Goal: Task Accomplishment & Management: Complete application form

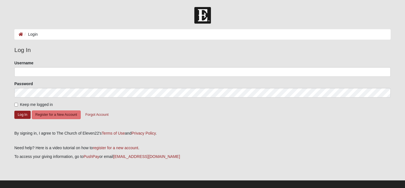
click at [104, 35] on ol "Login" at bounding box center [202, 34] width 377 height 10
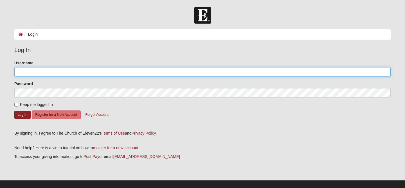
click at [97, 71] on input "Username" at bounding box center [202, 72] width 377 height 10
type input "[EMAIL_ADDRESS][DOMAIN_NAME]"
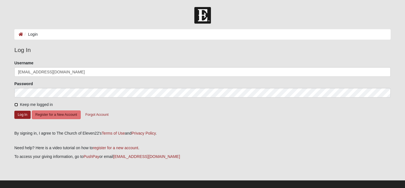
click at [17, 104] on input "Keep me logged in" at bounding box center [16, 105] width 4 height 4
checkbox input "true"
click at [23, 113] on button "Log In" at bounding box center [22, 115] width 16 height 8
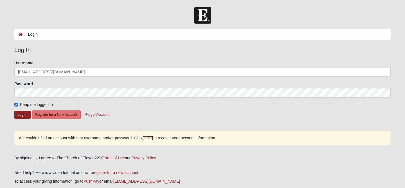
click at [149, 139] on link "HERE" at bounding box center [147, 138] width 11 height 5
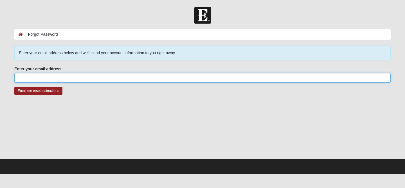
click at [114, 79] on input "Enter your email address" at bounding box center [202, 78] width 377 height 10
type input "ggarza@survsolutions.com"
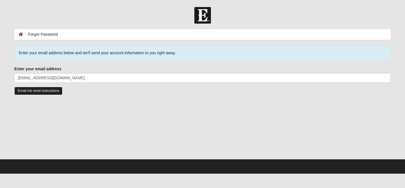
click at [51, 90] on input "Email me reset instructions" at bounding box center [38, 91] width 48 height 8
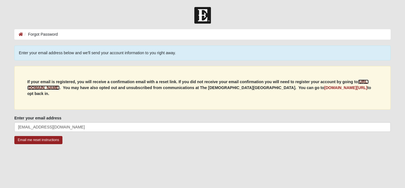
click at [68, 86] on b "https://my.coe22.com/register" at bounding box center [198, 85] width 342 height 10
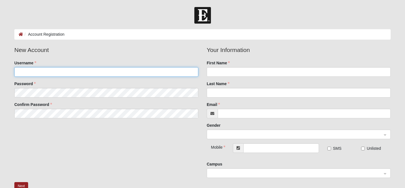
click at [96, 75] on input "Username" at bounding box center [106, 72] width 184 height 10
type input "GeorgeGarza"
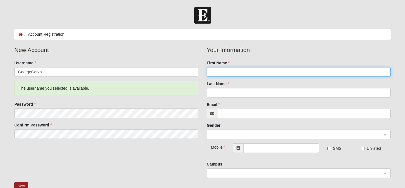
click at [239, 75] on input "First Name" at bounding box center [299, 72] width 184 height 10
type input "George"
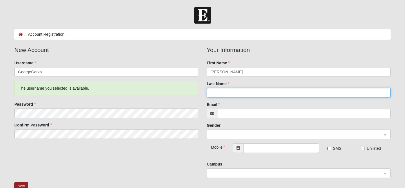
type input "Garza"
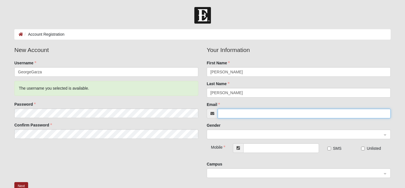
type input "ggarza@survsolutions.com"
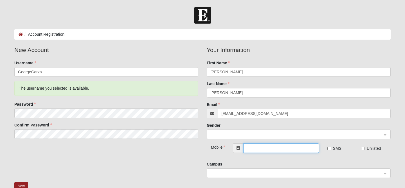
type input "(210) 367-8989"
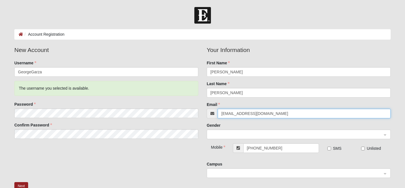
click at [280, 113] on input "ggarza@survsolutions.com" at bounding box center [304, 114] width 173 height 10
type input "George@GeorgeGarza.com"
click at [283, 137] on span at bounding box center [297, 135] width 172 height 6
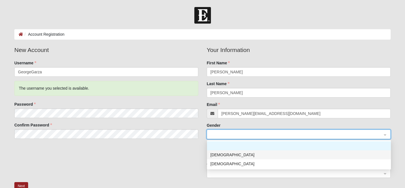
click at [283, 155] on div "Male" at bounding box center [299, 155] width 177 height 6
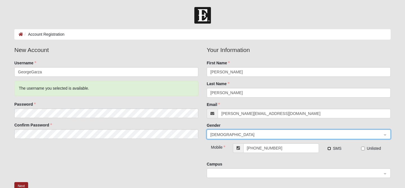
click at [330, 149] on input "SMS" at bounding box center [330, 149] width 4 height 4
checkbox input "true"
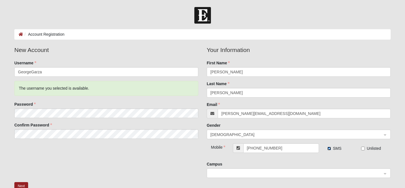
click at [292, 173] on span at bounding box center [297, 174] width 172 height 6
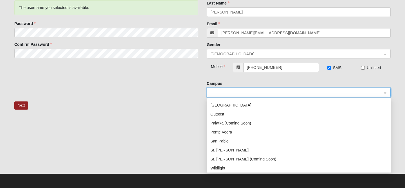
scroll to position [81, 0]
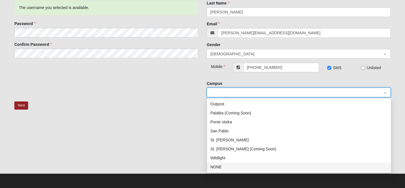
click at [229, 168] on div "NONE" at bounding box center [299, 167] width 177 height 6
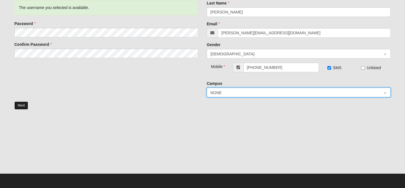
click at [23, 105] on button "Next" at bounding box center [21, 106] width 14 height 8
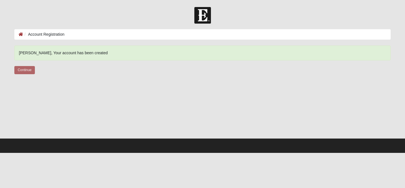
scroll to position [0, 0]
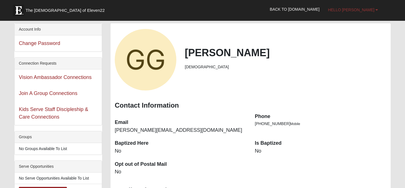
click at [368, 13] on link "Hello [PERSON_NAME]" at bounding box center [353, 10] width 59 height 14
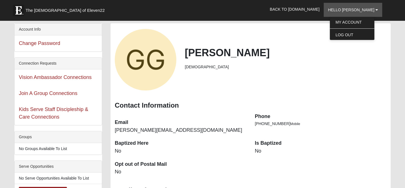
click at [330, 111] on div "Contact Information" at bounding box center [251, 105] width 280 height 17
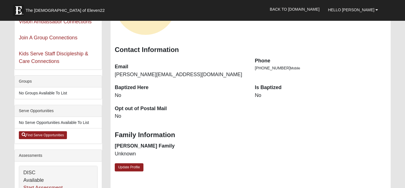
scroll to position [56, 0]
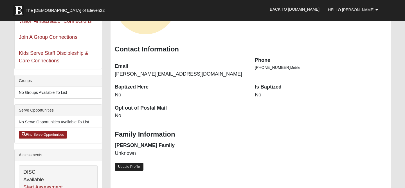
click at [132, 166] on link "Update Profile" at bounding box center [129, 167] width 29 height 8
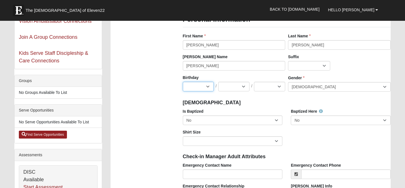
click at [203, 84] on select "Jan Feb Mar Apr May Jun Jul Aug Sep Oct Nov Dec" at bounding box center [198, 87] width 31 height 10
select select "10"
click at [183, 82] on select "Jan Feb Mar Apr May Jun Jul Aug Sep Oct Nov Dec" at bounding box center [198, 87] width 31 height 10
click at [230, 88] on select "1 2 3 4 5 6 7 8 9 10 11 12 13 14 15 16 17 18 19 20 21 22 23 24 25 26 27 28 29 3…" at bounding box center [233, 87] width 31 height 10
select select "29"
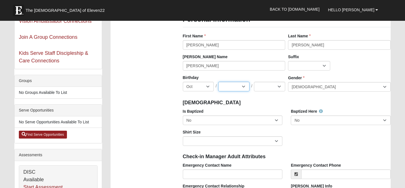
click at [218, 82] on select "1 2 3 4 5 6 7 8 9 10 11 12 13 14 15 16 17 18 19 20 21 22 23 24 25 26 27 28 29 3…" at bounding box center [233, 87] width 31 height 10
click at [276, 82] on select "2025 2024 2023 2022 2021 2020 2019 2018 2017 2016 2015 2014 2013 2012 2011 2010…" at bounding box center [269, 87] width 31 height 10
select select "1954"
click at [254, 82] on select "2025 2024 2023 2022 2021 2020 2019 2018 2017 2016 2015 2014 2013 2012 2011 2010…" at bounding box center [269, 87] width 31 height 10
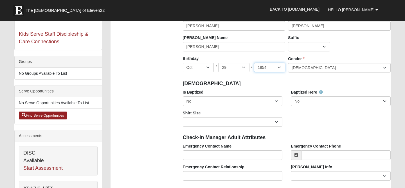
scroll to position [80, 0]
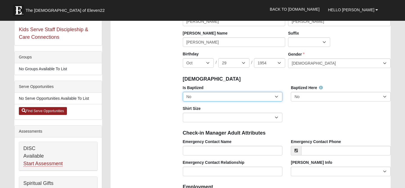
click at [260, 99] on select "No Yes" at bounding box center [233, 97] width 100 height 10
select select "True"
click at [183, 92] on select "No Yes" at bounding box center [233, 97] width 100 height 10
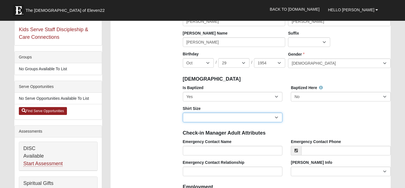
click at [258, 121] on select "Adult Small Adult Medium Adult Large Adult XL Adult XXL Adult 3XL Adult 4XL You…" at bounding box center [233, 118] width 100 height 10
select select "Adult XL"
click at [183, 113] on select "Adult Small Adult Medium Adult Large Adult XL Adult XXL Adult 3XL Adult 4XL You…" at bounding box center [233, 118] width 100 height 10
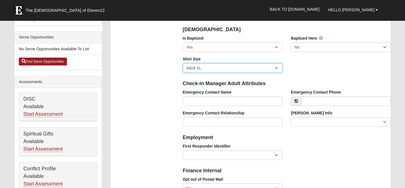
scroll to position [131, 0]
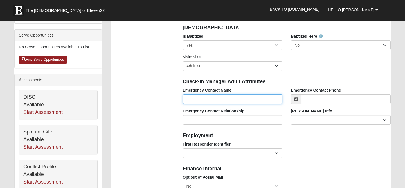
click at [251, 97] on input "Emergency Contact Name" at bounding box center [233, 100] width 100 height 10
type input "Viva Garza"
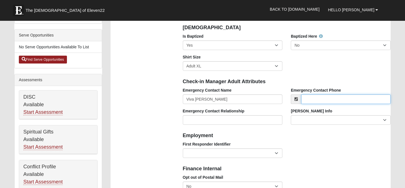
type input "2106632322"
type input "10311 Country Way"
type input "SAN ANTONIO"
select select "TX"
type input "78240"
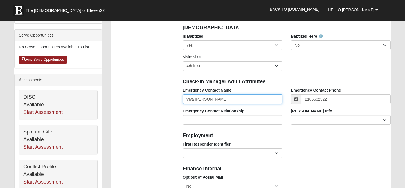
type input "(210) 663-2322"
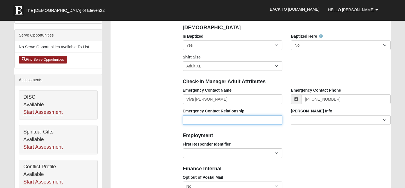
click at [254, 121] on input "Emergency Contact Relationship" at bounding box center [233, 120] width 100 height 10
type input "f"
type input "Wife"
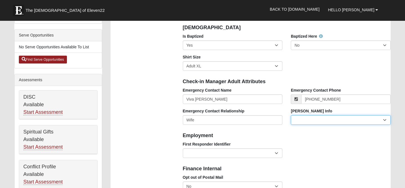
click at [347, 120] on select "Current Foster Child Current Foster Parent Former Foster Child Former Foster Pa…" at bounding box center [341, 120] width 100 height 10
click at [291, 115] on select "Current Foster Child Current Foster Parent Former Foster Child Former Foster Pa…" at bounding box center [341, 120] width 100 height 10
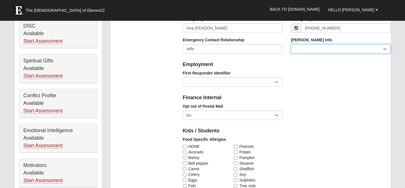
scroll to position [206, 0]
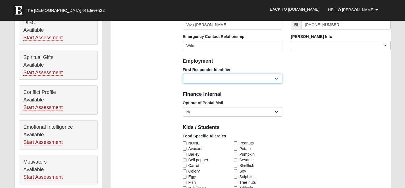
click at [240, 80] on select "EMT | Paramedic | Medical Firefighter | Fire Department Police Officer | Sherif…" at bounding box center [233, 79] width 100 height 10
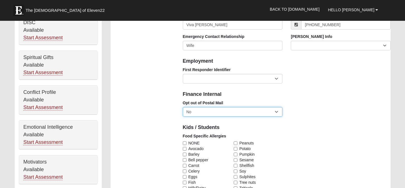
click at [263, 112] on select "No Yes" at bounding box center [233, 112] width 100 height 10
click at [183, 107] on select "No Yes" at bounding box center [233, 112] width 100 height 10
click at [263, 112] on select "No Yes" at bounding box center [233, 112] width 100 height 10
select select "True"
click at [183, 107] on select "No Yes" at bounding box center [233, 112] width 100 height 10
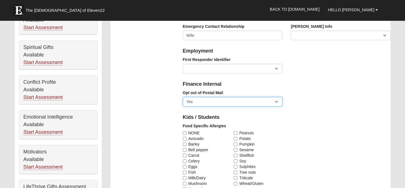
scroll to position [217, 0]
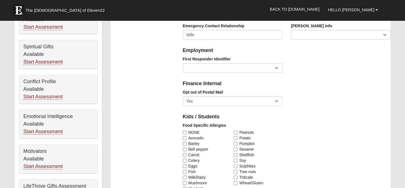
click at [352, 107] on div "Opt out of Postal Mail No Yes" at bounding box center [287, 100] width 217 height 21
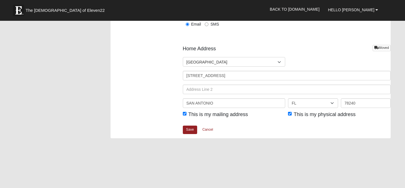
scroll to position [660, 0]
click at [191, 130] on link "Save" at bounding box center [190, 130] width 15 height 8
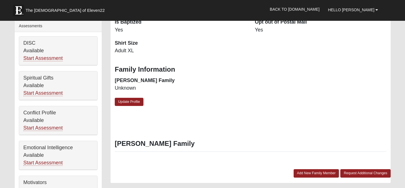
scroll to position [187, 0]
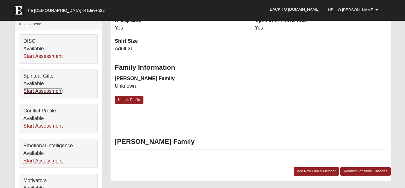
click at [56, 91] on link "Start Assessment" at bounding box center [42, 91] width 39 height 6
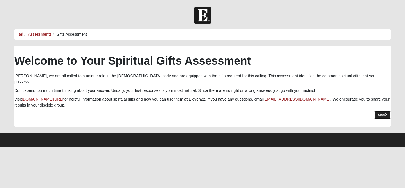
click at [388, 111] on link "Start" at bounding box center [383, 115] width 16 height 8
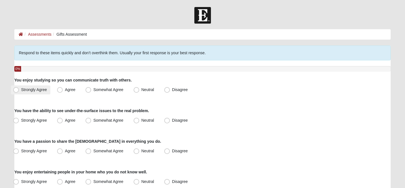
click at [21, 91] on span "Strongly Agree" at bounding box center [34, 90] width 26 height 5
click at [17, 91] on input "Strongly Agree" at bounding box center [17, 90] width 4 height 4
radio input "true"
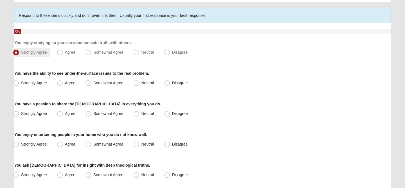
scroll to position [38, 0]
click at [21, 83] on span "Strongly Agree" at bounding box center [34, 82] width 26 height 5
click at [17, 83] on input "Strongly Agree" at bounding box center [17, 83] width 4 height 4
radio input "true"
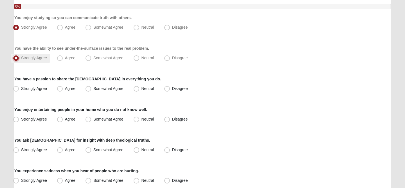
scroll to position [69, 0]
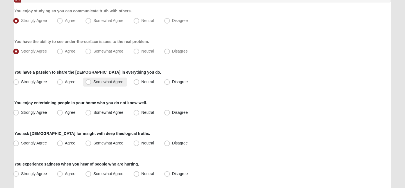
click at [93, 84] on span "Somewhat Agree" at bounding box center [108, 82] width 30 height 5
click at [90, 84] on input "Somewhat Agree" at bounding box center [90, 82] width 4 height 4
radio input "true"
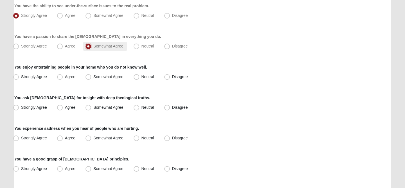
scroll to position [106, 0]
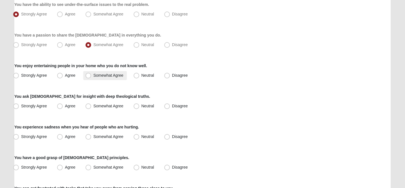
click at [93, 75] on span "Somewhat Agree" at bounding box center [108, 75] width 30 height 5
click at [90, 75] on input "Somewhat Agree" at bounding box center [90, 76] width 4 height 4
radio input "true"
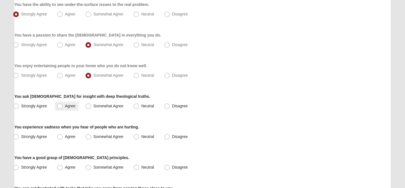
click at [65, 107] on span "Agree" at bounding box center [70, 106] width 10 height 5
click at [60, 107] on input "Agree" at bounding box center [61, 106] width 4 height 4
radio input "true"
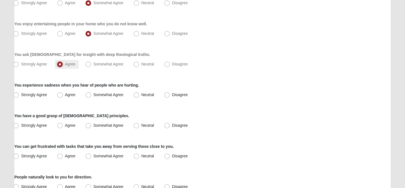
scroll to position [150, 0]
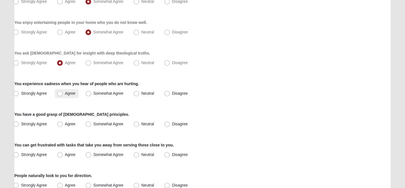
click at [65, 95] on span "Agree" at bounding box center [70, 93] width 10 height 5
click at [62, 95] on input "Agree" at bounding box center [61, 94] width 4 height 4
radio input "true"
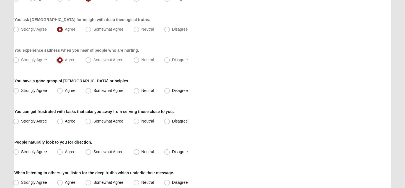
scroll to position [183, 0]
click at [65, 91] on span "Agree" at bounding box center [70, 91] width 10 height 5
click at [60, 91] on input "Agree" at bounding box center [61, 91] width 4 height 4
radio input "true"
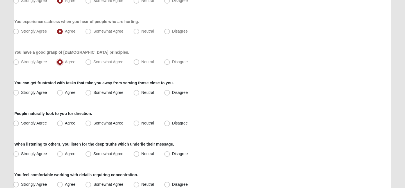
scroll to position [214, 0]
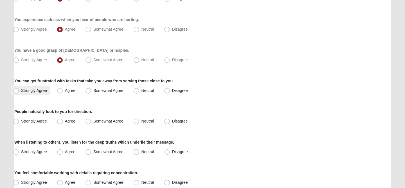
click at [21, 92] on span "Strongly Agree" at bounding box center [34, 90] width 26 height 5
click at [17, 92] on input "Strongly Agree" at bounding box center [17, 91] width 4 height 4
radio input "true"
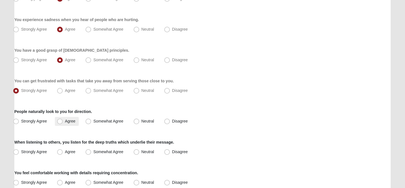
click at [65, 123] on span "Agree" at bounding box center [70, 121] width 10 height 5
click at [60, 123] on input "Agree" at bounding box center [61, 122] width 4 height 4
radio input "true"
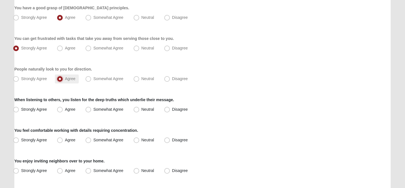
scroll to position [258, 0]
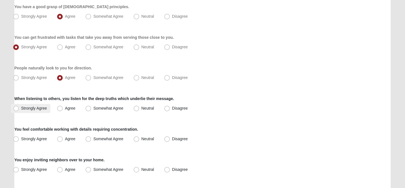
click at [21, 106] on span "Strongly Agree" at bounding box center [34, 108] width 26 height 5
click at [17, 107] on input "Strongly Agree" at bounding box center [17, 109] width 4 height 4
radio input "true"
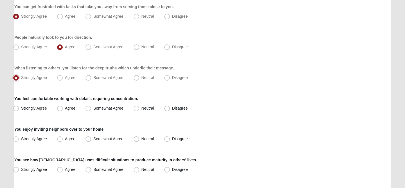
scroll to position [290, 0]
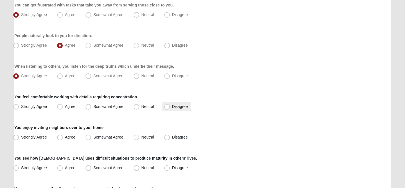
click at [172, 109] on span "Disagree" at bounding box center [180, 106] width 16 height 5
click at [167, 109] on input "Disagree" at bounding box center [169, 107] width 4 height 4
radio input "true"
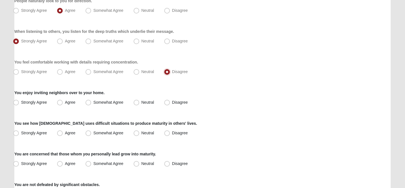
scroll to position [325, 0]
click at [93, 104] on span "Somewhat Agree" at bounding box center [108, 102] width 30 height 5
click at [90, 104] on input "Somewhat Agree" at bounding box center [90, 102] width 4 height 4
radio input "true"
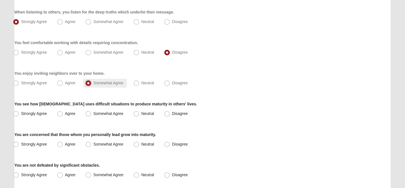
scroll to position [354, 0]
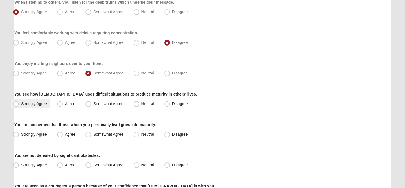
click at [21, 104] on span "Strongly Agree" at bounding box center [34, 104] width 26 height 5
click at [16, 104] on input "Strongly Agree" at bounding box center [17, 104] width 4 height 4
radio input "true"
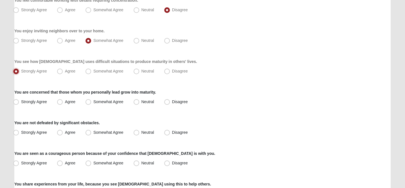
scroll to position [387, 0]
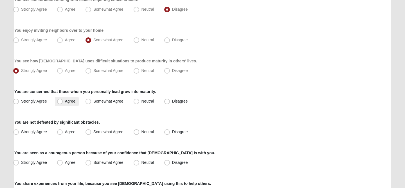
click at [65, 104] on span "Agree" at bounding box center [70, 101] width 10 height 5
click at [61, 103] on input "Agree" at bounding box center [61, 102] width 4 height 4
radio input "true"
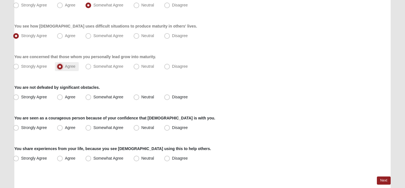
scroll to position [424, 0]
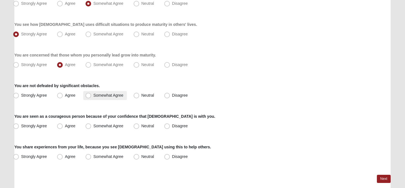
click at [93, 95] on span "Somewhat Agree" at bounding box center [108, 95] width 30 height 5
click at [90, 95] on input "Somewhat Agree" at bounding box center [90, 96] width 4 height 4
radio input "true"
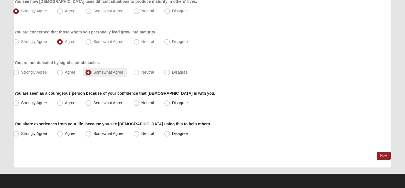
scroll to position [447, 0]
click at [93, 103] on span "Somewhat Agree" at bounding box center [108, 103] width 30 height 5
click at [90, 103] on input "Somewhat Agree" at bounding box center [90, 103] width 4 height 4
radio input "true"
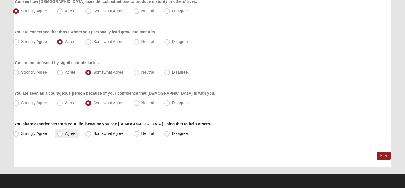
click at [65, 135] on span "Agree" at bounding box center [70, 133] width 10 height 5
click at [59, 135] on input "Agree" at bounding box center [61, 134] width 4 height 4
radio input "true"
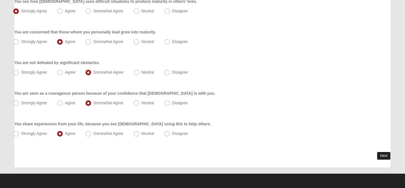
click at [388, 155] on link "Next" at bounding box center [384, 156] width 14 height 8
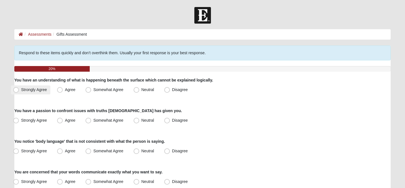
click at [21, 90] on span "Strongly Agree" at bounding box center [34, 90] width 26 height 5
click at [17, 90] on input "Strongly Agree" at bounding box center [17, 90] width 4 height 4
radio input "true"
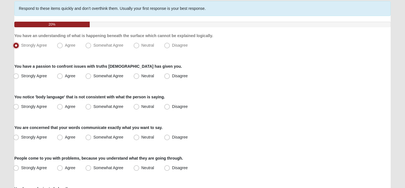
scroll to position [46, 0]
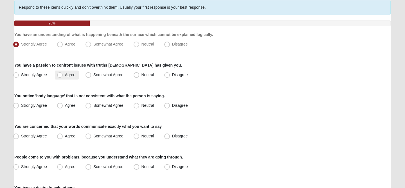
click at [63, 75] on label "Agree" at bounding box center [67, 75] width 24 height 9
click at [63, 75] on input "Agree" at bounding box center [61, 75] width 4 height 4
radio input "true"
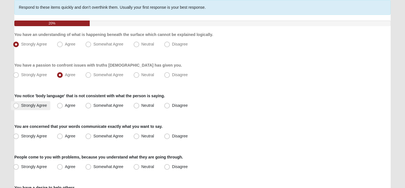
click at [21, 106] on span "Strongly Agree" at bounding box center [34, 105] width 26 height 5
click at [17, 106] on input "Strongly Agree" at bounding box center [17, 106] width 4 height 4
radio input "true"
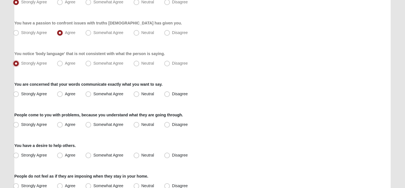
scroll to position [90, 0]
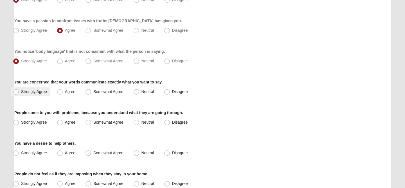
click at [19, 92] on label "Strongly Agree" at bounding box center [30, 92] width 39 height 9
click at [19, 92] on input "Strongly Agree" at bounding box center [17, 92] width 4 height 4
radio input "true"
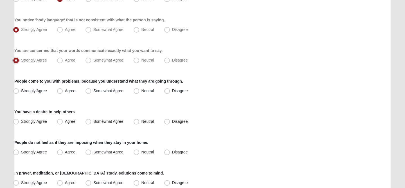
scroll to position [122, 0]
click at [24, 91] on span "Strongly Agree" at bounding box center [34, 90] width 26 height 5
click at [19, 91] on input "Strongly Agree" at bounding box center [17, 91] width 4 height 4
radio input "true"
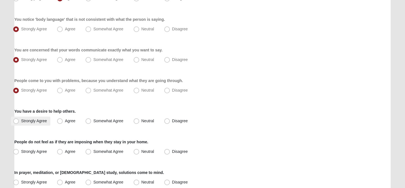
click at [28, 124] on label "Strongly Agree" at bounding box center [30, 121] width 39 height 9
click at [19, 123] on input "Strongly Agree" at bounding box center [17, 121] width 4 height 4
radio input "true"
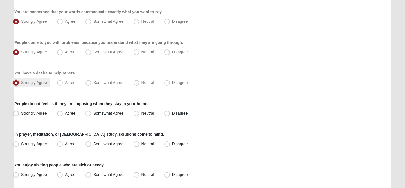
scroll to position [162, 0]
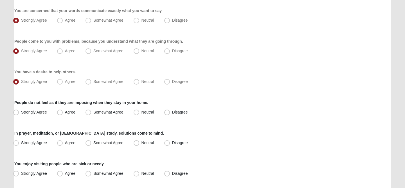
click at [28, 118] on div "Respond to these items quickly and don’t overthink them. Usually your first res…" at bounding box center [202, 169] width 377 height 570
click at [22, 114] on span "Strongly Agree" at bounding box center [34, 112] width 26 height 5
click at [19, 114] on input "Strongly Agree" at bounding box center [17, 113] width 4 height 4
radio input "true"
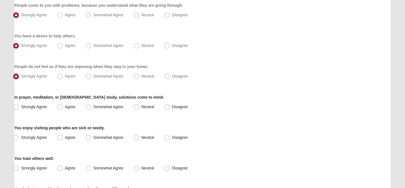
scroll to position [198, 0]
click at [21, 107] on span "Strongly Agree" at bounding box center [34, 106] width 26 height 5
click at [17, 107] on input "Strongly Agree" at bounding box center [17, 107] width 4 height 4
radio input "true"
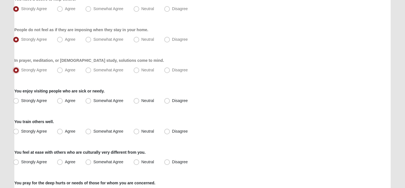
scroll to position [237, 0]
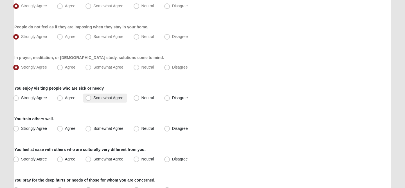
click at [93, 98] on span "Somewhat Agree" at bounding box center [108, 98] width 30 height 5
click at [90, 98] on input "Somewhat Agree" at bounding box center [90, 98] width 4 height 4
radio input "true"
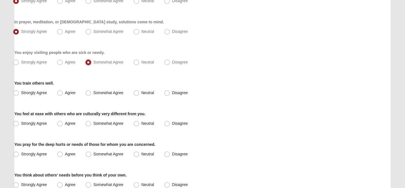
scroll to position [274, 0]
click at [65, 93] on span "Agree" at bounding box center [70, 92] width 10 height 5
click at [61, 93] on input "Agree" at bounding box center [61, 93] width 4 height 4
radio input "true"
click at [142, 125] on span "Neutral" at bounding box center [148, 123] width 13 height 5
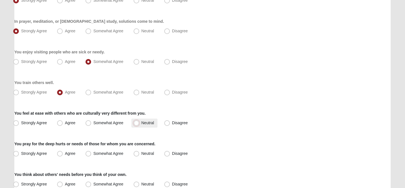
click at [136, 125] on input "Neutral" at bounding box center [138, 123] width 4 height 4
radio input "true"
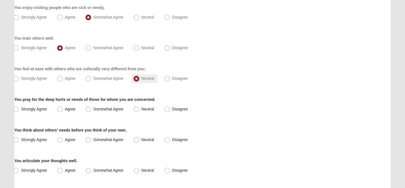
scroll to position [319, 0]
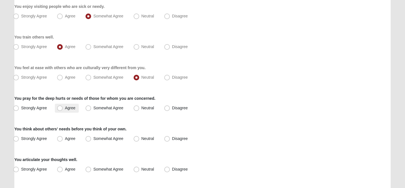
click at [65, 108] on span "Agree" at bounding box center [70, 108] width 10 height 5
click at [61, 108] on input "Agree" at bounding box center [61, 108] width 4 height 4
radio input "true"
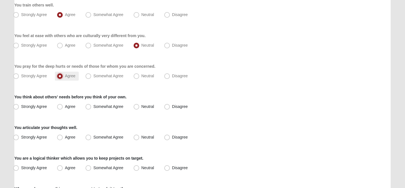
scroll to position [357, 0]
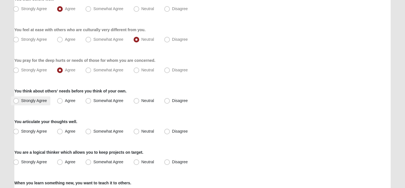
click at [20, 100] on label "Strongly Agree" at bounding box center [30, 101] width 39 height 9
click at [19, 100] on input "Strongly Agree" at bounding box center [17, 101] width 4 height 4
radio input "true"
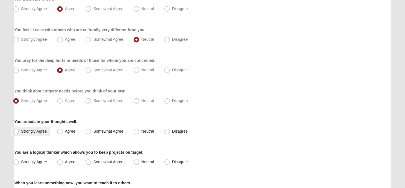
click at [24, 135] on label "Strongly Agree" at bounding box center [30, 131] width 39 height 9
click at [19, 133] on input "Strongly Agree" at bounding box center [17, 132] width 4 height 4
radio input "true"
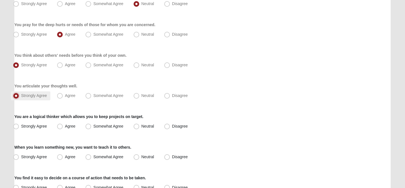
scroll to position [399, 0]
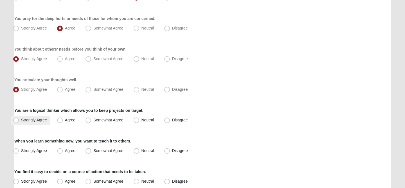
click at [29, 118] on span "Strongly Agree" at bounding box center [34, 120] width 26 height 5
click at [19, 119] on input "Strongly Agree" at bounding box center [17, 121] width 4 height 4
radio input "true"
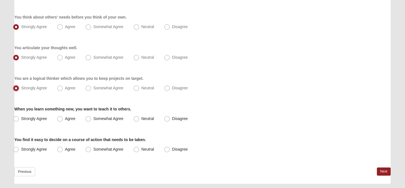
scroll to position [435, 0]
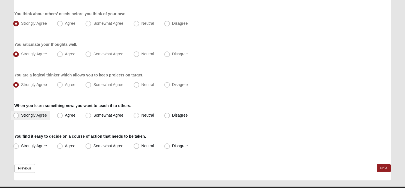
click at [25, 115] on span "Strongly Agree" at bounding box center [34, 115] width 26 height 5
click at [19, 115] on input "Strongly Agree" at bounding box center [17, 116] width 4 height 4
radio input "true"
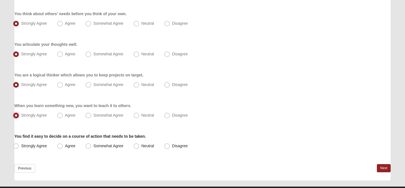
scroll to position [448, 0]
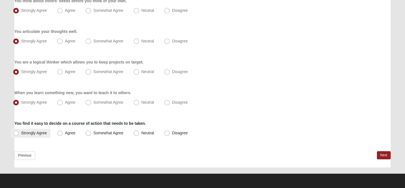
click at [24, 135] on span "Strongly Agree" at bounding box center [34, 133] width 26 height 5
click at [19, 135] on input "Strongly Agree" at bounding box center [17, 133] width 4 height 4
radio input "true"
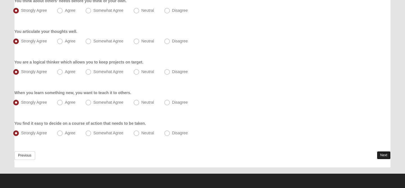
click at [384, 157] on link "Next" at bounding box center [384, 155] width 14 height 8
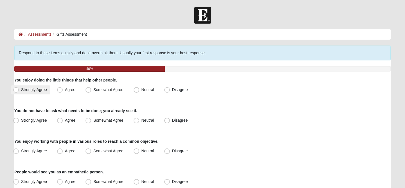
click at [39, 91] on span "Strongly Agree" at bounding box center [34, 90] width 26 height 5
click at [19, 91] on input "Strongly Agree" at bounding box center [17, 90] width 4 height 4
radio input "true"
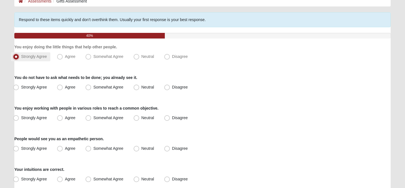
scroll to position [34, 0]
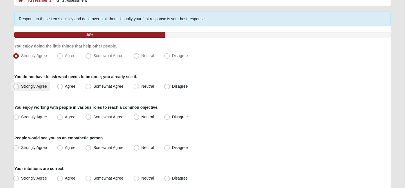
click at [39, 91] on label "Strongly Agree" at bounding box center [30, 86] width 39 height 9
click at [19, 88] on input "Strongly Agree" at bounding box center [17, 87] width 4 height 4
radio input "true"
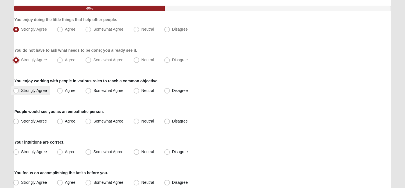
scroll to position [64, 0]
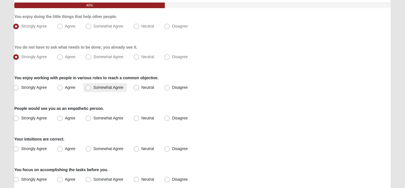
click at [90, 91] on label "Somewhat Agree" at bounding box center [105, 87] width 44 height 9
click at [90, 90] on input "Somewhat Agree" at bounding box center [90, 88] width 4 height 4
radio input "true"
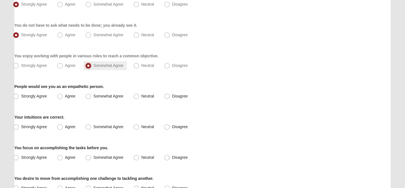
scroll to position [86, 0]
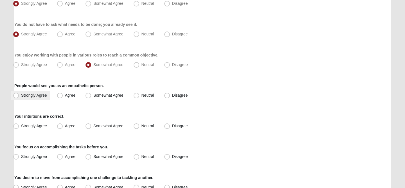
click at [23, 96] on span "Strongly Agree" at bounding box center [34, 95] width 26 height 5
click at [19, 96] on input "Strongly Agree" at bounding box center [17, 96] width 4 height 4
radio input "true"
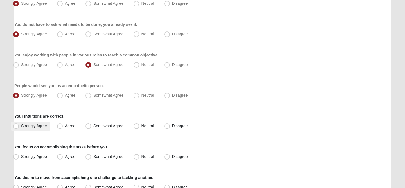
click at [21, 126] on label "Strongly Agree" at bounding box center [30, 126] width 39 height 9
click at [19, 126] on input "Strongly Agree" at bounding box center [17, 126] width 4 height 4
radio input "true"
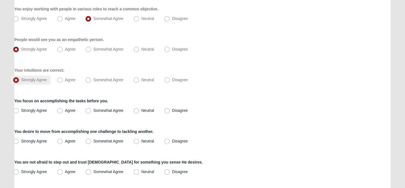
scroll to position [133, 0]
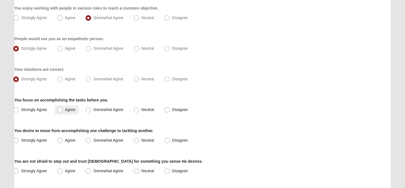
click at [65, 111] on span "Agree" at bounding box center [70, 110] width 10 height 5
click at [62, 111] on input "Agree" at bounding box center [61, 110] width 4 height 4
radio input "true"
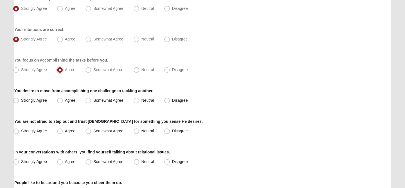
scroll to position [176, 0]
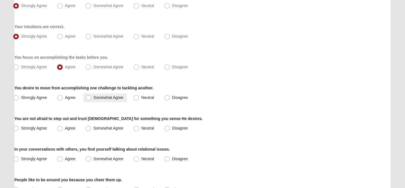
click at [93, 98] on span "Somewhat Agree" at bounding box center [108, 97] width 30 height 5
click at [90, 98] on input "Somewhat Agree" at bounding box center [90, 98] width 4 height 4
radio input "true"
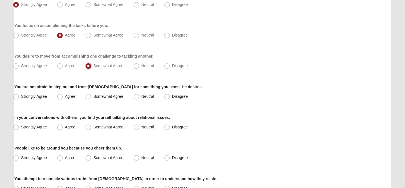
scroll to position [211, 0]
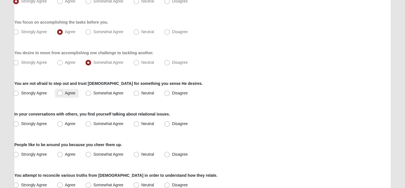
click at [65, 95] on span "Agree" at bounding box center [70, 93] width 10 height 5
click at [61, 95] on input "Agree" at bounding box center [61, 93] width 4 height 4
radio input "true"
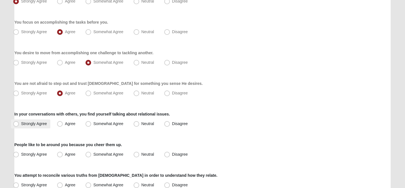
click at [20, 126] on label "Strongly Agree" at bounding box center [30, 124] width 39 height 9
click at [19, 126] on input "Strongly Agree" at bounding box center [17, 124] width 4 height 4
radio input "true"
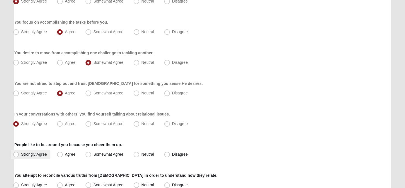
click at [25, 157] on label "Strongly Agree" at bounding box center [30, 154] width 39 height 9
click at [19, 157] on input "Strongly Agree" at bounding box center [17, 155] width 4 height 4
radio input "true"
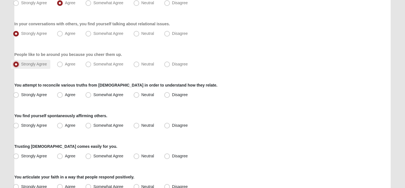
scroll to position [303, 0]
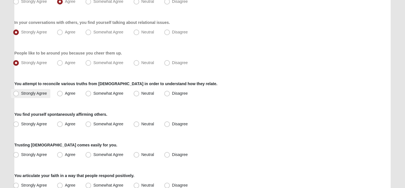
click at [27, 93] on span "Strongly Agree" at bounding box center [34, 93] width 26 height 5
click at [19, 93] on input "Strongly Agree" at bounding box center [17, 94] width 4 height 4
radio input "true"
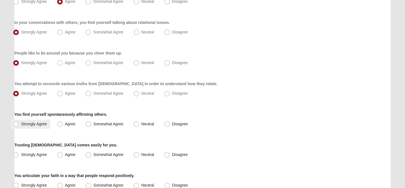
click at [33, 125] on span "Strongly Agree" at bounding box center [34, 124] width 26 height 5
click at [19, 125] on input "Strongly Agree" at bounding box center [17, 124] width 4 height 4
radio input "true"
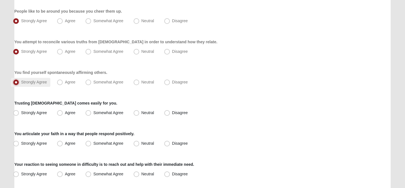
scroll to position [347, 0]
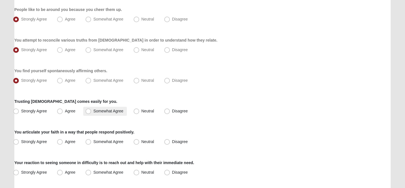
click at [88, 115] on label "Somewhat Agree" at bounding box center [105, 111] width 44 height 9
click at [88, 113] on input "Somewhat Agree" at bounding box center [90, 111] width 4 height 4
radio input "true"
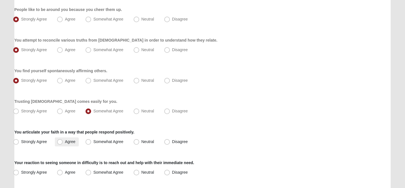
click at [65, 140] on span "Agree" at bounding box center [70, 142] width 10 height 5
click at [61, 140] on input "Agree" at bounding box center [61, 142] width 4 height 4
radio input "true"
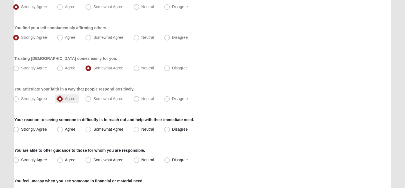
scroll to position [392, 0]
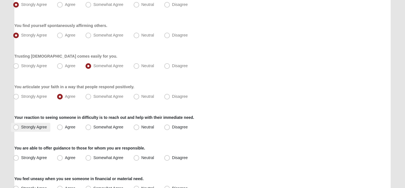
click at [30, 127] on span "Strongly Agree" at bounding box center [34, 127] width 26 height 5
click at [19, 127] on input "Strongly Agree" at bounding box center [17, 128] width 4 height 4
radio input "true"
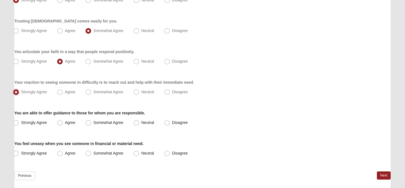
scroll to position [428, 0]
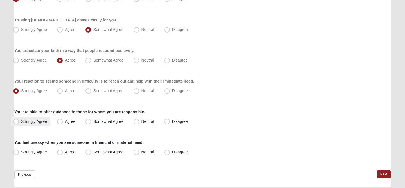
click at [27, 121] on span "Strongly Agree" at bounding box center [34, 121] width 26 height 5
click at [19, 121] on input "Strongly Agree" at bounding box center [17, 122] width 4 height 4
radio input "true"
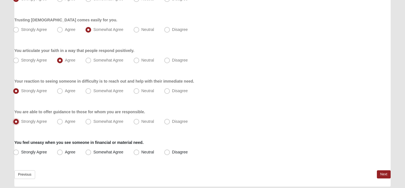
scroll to position [448, 0]
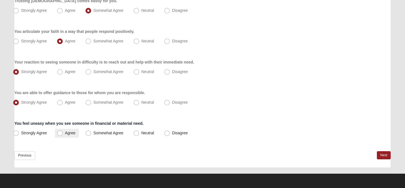
click at [64, 134] on label "Agree" at bounding box center [67, 133] width 24 height 9
click at [63, 134] on input "Agree" at bounding box center [61, 133] width 4 height 4
radio input "true"
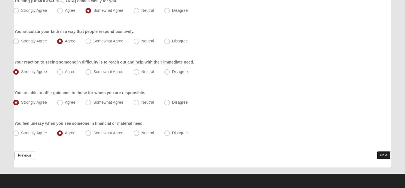
click at [383, 152] on link "Next" at bounding box center [384, 155] width 14 height 8
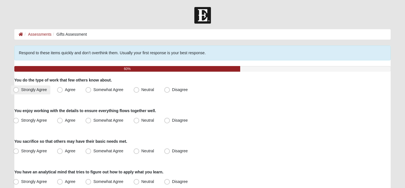
click at [24, 90] on span "Strongly Agree" at bounding box center [34, 90] width 26 height 5
click at [19, 90] on input "Strongly Agree" at bounding box center [17, 90] width 4 height 4
radio input "true"
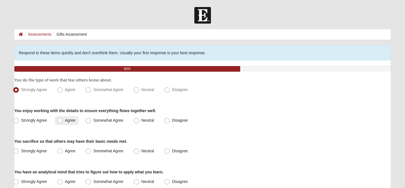
click at [65, 118] on span "Agree" at bounding box center [70, 120] width 10 height 5
click at [59, 119] on input "Agree" at bounding box center [61, 121] width 4 height 4
radio input "true"
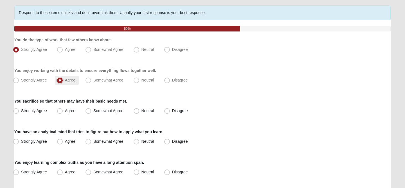
scroll to position [42, 0]
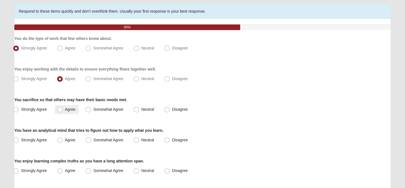
click at [65, 108] on span "Agree" at bounding box center [70, 109] width 10 height 5
click at [62, 108] on input "Agree" at bounding box center [61, 110] width 4 height 4
radio input "true"
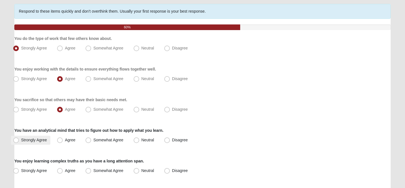
click at [23, 140] on span "Strongly Agree" at bounding box center [34, 140] width 26 height 5
click at [19, 140] on input "Strongly Agree" at bounding box center [17, 140] width 4 height 4
radio input "true"
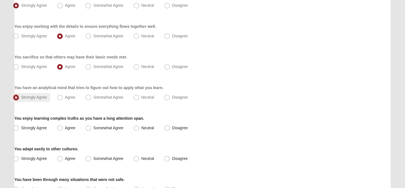
scroll to position [88, 0]
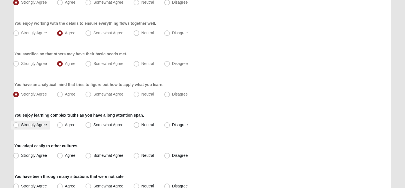
click at [26, 125] on span "Strongly Agree" at bounding box center [34, 125] width 26 height 5
click at [19, 125] on input "Strongly Agree" at bounding box center [17, 125] width 4 height 4
radio input "true"
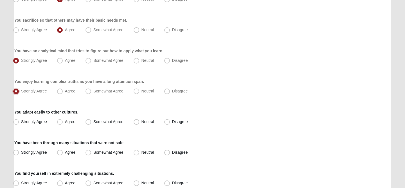
scroll to position [121, 0]
click at [91, 121] on label "Somewhat Agree" at bounding box center [105, 122] width 44 height 9
click at [91, 121] on input "Somewhat Agree" at bounding box center [90, 122] width 4 height 4
radio input "true"
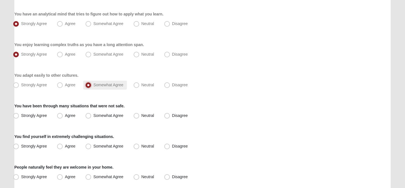
scroll to position [159, 0]
click at [89, 112] on label "Somewhat Agree" at bounding box center [105, 115] width 44 height 9
click at [89, 113] on input "Somewhat Agree" at bounding box center [90, 115] width 4 height 4
radio input "true"
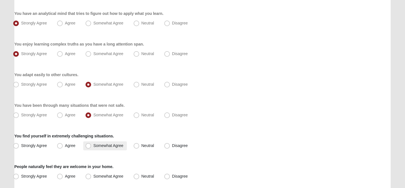
click at [93, 147] on span "Somewhat Agree" at bounding box center [108, 146] width 30 height 5
click at [88, 147] on input "Somewhat Agree" at bounding box center [90, 146] width 4 height 4
radio input "true"
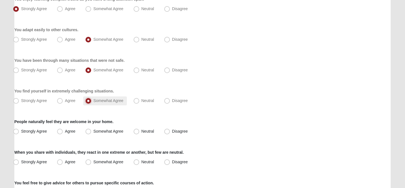
scroll to position [207, 0]
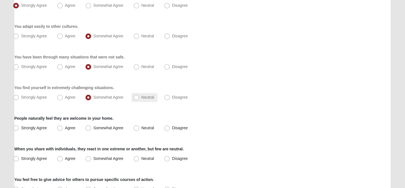
click at [139, 98] on label "Neutral" at bounding box center [144, 97] width 26 height 9
click at [139, 98] on input "Neutral" at bounding box center [138, 98] width 4 height 4
radio input "true"
click at [27, 128] on span "Strongly Agree" at bounding box center [34, 128] width 26 height 5
click at [19, 128] on input "Strongly Agree" at bounding box center [17, 128] width 4 height 4
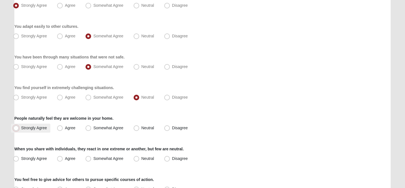
radio input "true"
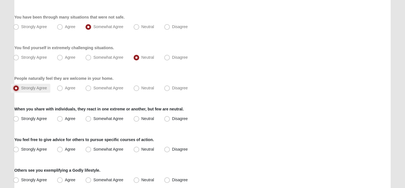
scroll to position [250, 0]
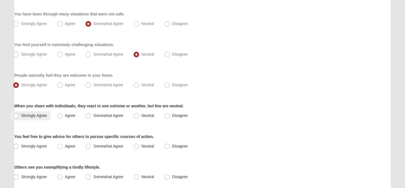
click at [25, 116] on span "Strongly Agree" at bounding box center [34, 115] width 26 height 5
click at [19, 116] on input "Strongly Agree" at bounding box center [17, 116] width 4 height 4
radio input "true"
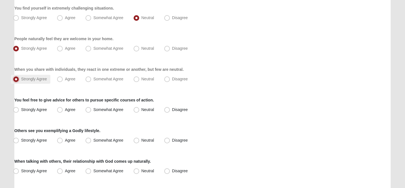
scroll to position [287, 0]
click at [23, 106] on label "Strongly Agree" at bounding box center [30, 109] width 39 height 9
click at [19, 108] on input "Strongly Agree" at bounding box center [17, 110] width 4 height 4
radio input "true"
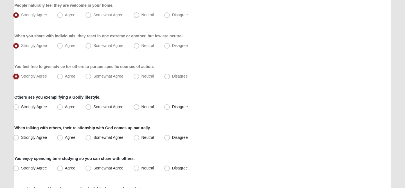
scroll to position [320, 0]
click at [93, 108] on span "Somewhat Agree" at bounding box center [108, 107] width 30 height 5
click at [91, 108] on input "Somewhat Agree" at bounding box center [90, 108] width 4 height 4
radio input "true"
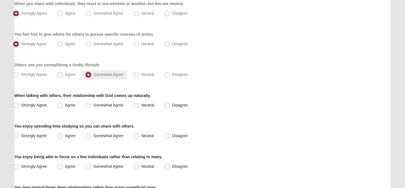
scroll to position [355, 0]
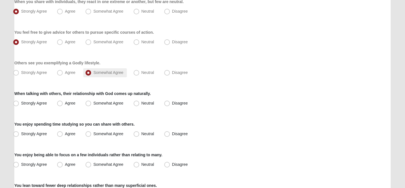
click at [91, 108] on label "Somewhat Agree" at bounding box center [105, 103] width 44 height 9
click at [91, 105] on input "Somewhat Agree" at bounding box center [90, 104] width 4 height 4
radio input "true"
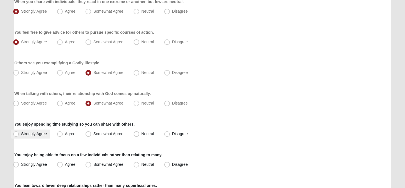
click at [24, 133] on span "Strongly Agree" at bounding box center [34, 134] width 26 height 5
click at [19, 133] on input "Strongly Agree" at bounding box center [17, 134] width 4 height 4
radio input "true"
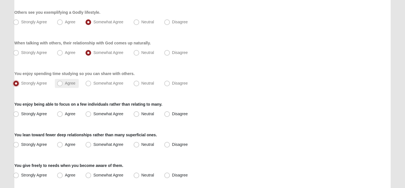
scroll to position [407, 0]
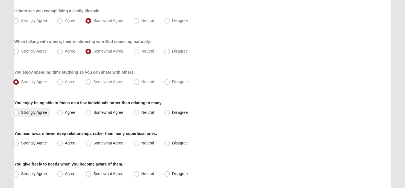
click at [26, 112] on span "Strongly Agree" at bounding box center [34, 112] width 26 height 5
click at [19, 112] on input "Strongly Agree" at bounding box center [17, 113] width 4 height 4
radio input "true"
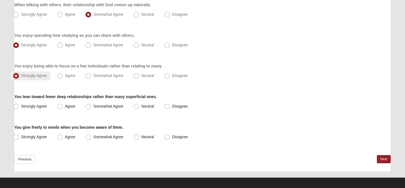
scroll to position [446, 0]
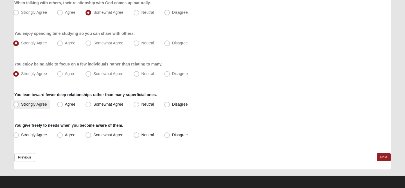
click at [21, 106] on span "Strongly Agree" at bounding box center [34, 104] width 26 height 5
click at [18, 106] on input "Strongly Agree" at bounding box center [17, 105] width 4 height 4
radio input "true"
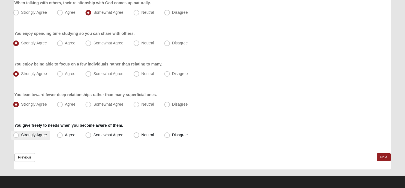
click at [20, 134] on label "Strongly Agree" at bounding box center [30, 135] width 39 height 9
click at [19, 134] on input "Strongly Agree" at bounding box center [17, 135] width 4 height 4
radio input "true"
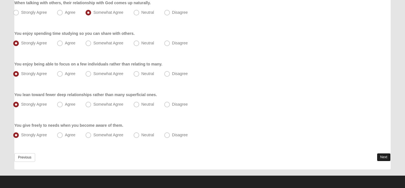
click at [383, 157] on link "Next" at bounding box center [384, 157] width 14 height 8
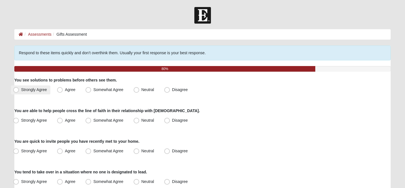
click at [19, 90] on label "Strongly Agree" at bounding box center [30, 90] width 39 height 9
click at [19, 90] on input "Strongly Agree" at bounding box center [17, 90] width 4 height 4
radio input "true"
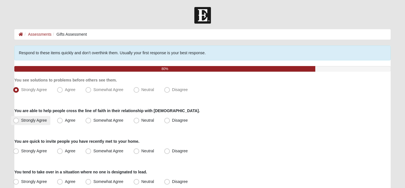
click at [22, 121] on span "Strongly Agree" at bounding box center [34, 120] width 26 height 5
click at [19, 121] on input "Strongly Agree" at bounding box center [17, 121] width 4 height 4
radio input "true"
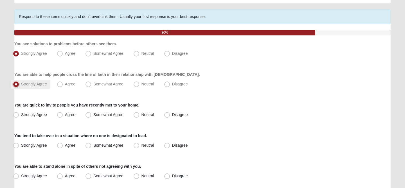
scroll to position [43, 0]
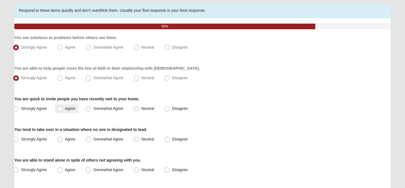
click at [65, 109] on span "Agree" at bounding box center [70, 108] width 10 height 5
click at [62, 109] on input "Agree" at bounding box center [61, 109] width 4 height 4
radio input "true"
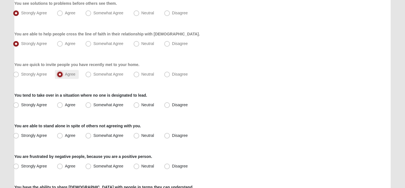
scroll to position [79, 0]
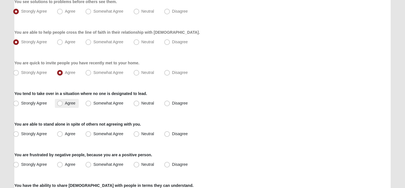
click at [65, 103] on span "Agree" at bounding box center [70, 103] width 10 height 5
click at [62, 103] on input "Agree" at bounding box center [61, 104] width 4 height 4
radio input "true"
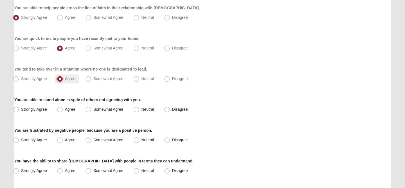
scroll to position [109, 0]
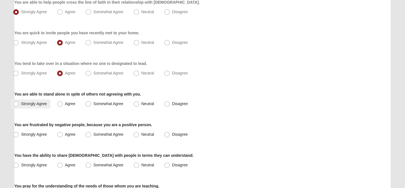
click at [19, 102] on label "Strongly Agree" at bounding box center [30, 104] width 39 height 9
click at [19, 102] on input "Strongly Agree" at bounding box center [17, 104] width 4 height 4
radio input "true"
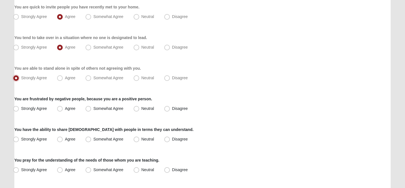
scroll to position [135, 0]
click at [65, 108] on span "Agree" at bounding box center [70, 108] width 10 height 5
click at [61, 108] on input "Agree" at bounding box center [61, 108] width 4 height 4
radio input "true"
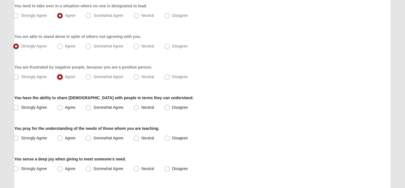
scroll to position [168, 0]
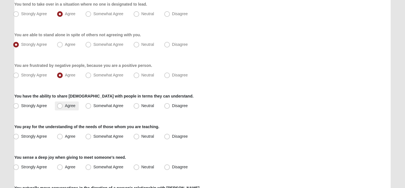
click at [65, 104] on span "Agree" at bounding box center [70, 106] width 10 height 5
click at [62, 104] on input "Agree" at bounding box center [61, 106] width 4 height 4
radio input "true"
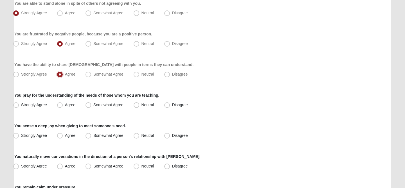
scroll to position [200, 0]
click at [65, 106] on span "Agree" at bounding box center [70, 104] width 10 height 5
click at [61, 106] on input "Agree" at bounding box center [61, 105] width 4 height 4
radio input "true"
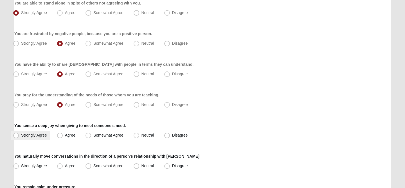
click at [23, 135] on span "Strongly Agree" at bounding box center [34, 135] width 26 height 5
click at [19, 135] on input "Strongly Agree" at bounding box center [17, 136] width 4 height 4
radio input "true"
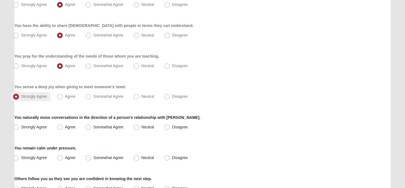
scroll to position [239, 0]
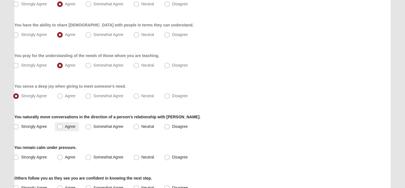
click at [65, 129] on span "Agree" at bounding box center [70, 126] width 10 height 5
click at [60, 129] on input "Agree" at bounding box center [61, 127] width 4 height 4
radio input "true"
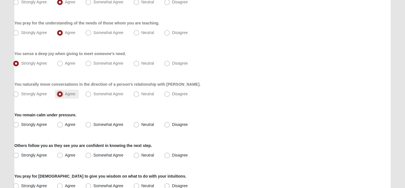
scroll to position [274, 0]
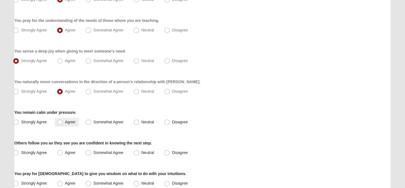
click at [65, 121] on span "Agree" at bounding box center [70, 122] width 10 height 5
click at [60, 121] on input "Agree" at bounding box center [61, 122] width 4 height 4
radio input "true"
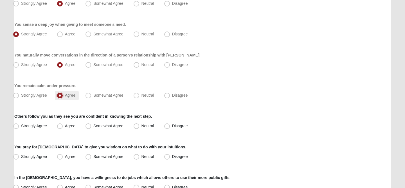
scroll to position [302, 0]
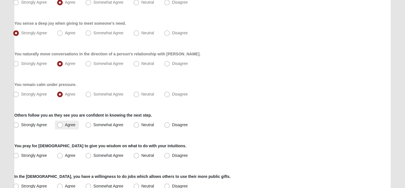
click at [65, 125] on span "Agree" at bounding box center [70, 125] width 10 height 5
click at [61, 125] on input "Agree" at bounding box center [61, 125] width 4 height 4
radio input "true"
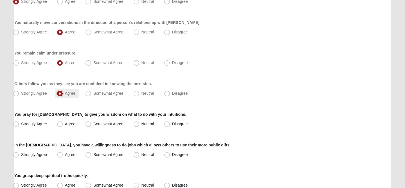
scroll to position [334, 0]
click at [65, 125] on span "Agree" at bounding box center [70, 124] width 10 height 5
click at [61, 125] on input "Agree" at bounding box center [61, 124] width 4 height 4
radio input "true"
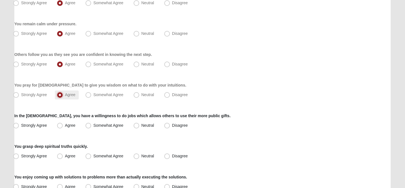
scroll to position [363, 0]
click at [24, 126] on span "Strongly Agree" at bounding box center [34, 125] width 26 height 5
click at [19, 126] on input "Strongly Agree" at bounding box center [17, 126] width 4 height 4
radio input "true"
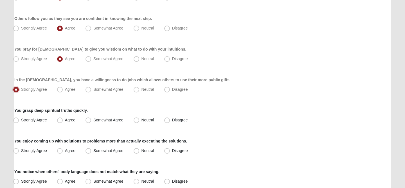
scroll to position [401, 0]
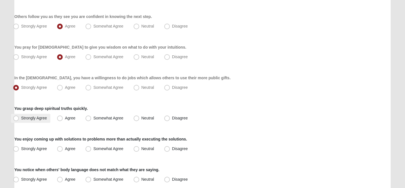
click at [21, 115] on label "Strongly Agree" at bounding box center [30, 118] width 39 height 9
click at [19, 117] on input "Strongly Agree" at bounding box center [17, 119] width 4 height 4
radio input "true"
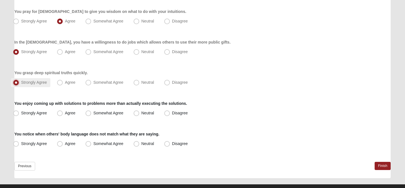
scroll to position [437, 0]
click at [29, 114] on span "Strongly Agree" at bounding box center [34, 113] width 26 height 5
click at [19, 114] on input "Strongly Agree" at bounding box center [17, 114] width 4 height 4
radio input "true"
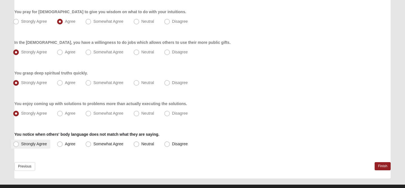
click at [31, 142] on span "Strongly Agree" at bounding box center [34, 144] width 26 height 5
click at [19, 142] on input "Strongly Agree" at bounding box center [17, 144] width 4 height 4
radio input "true"
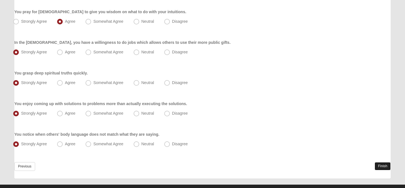
click at [384, 167] on link "Finish" at bounding box center [383, 166] width 16 height 8
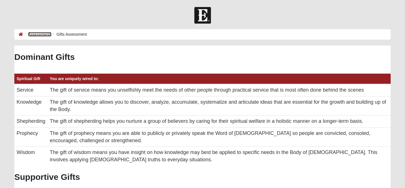
click at [48, 35] on link "Assessments" at bounding box center [39, 34] width 23 height 5
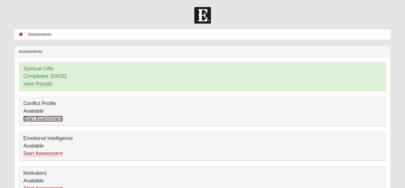
click at [50, 119] on link "Start Assessment" at bounding box center [42, 119] width 39 height 6
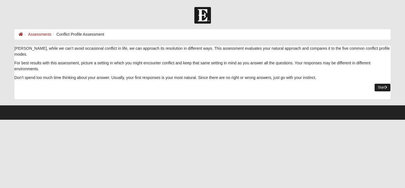
click at [381, 84] on link "Start" at bounding box center [383, 88] width 16 height 8
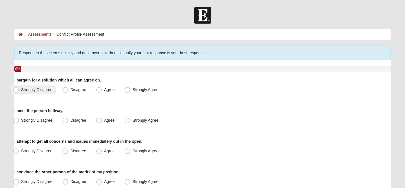
click at [19, 91] on label "Strongly Disagree" at bounding box center [33, 90] width 45 height 9
click at [19, 91] on input "Strongly Disagree" at bounding box center [17, 90] width 4 height 4
radio input "true"
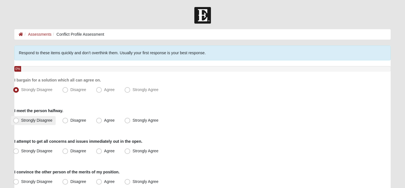
click at [23, 120] on span "Strongly Disagree" at bounding box center [36, 120] width 31 height 5
click at [19, 120] on input "Strongly Disagree" at bounding box center [17, 121] width 4 height 4
radio input "true"
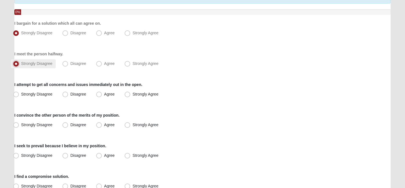
scroll to position [58, 0]
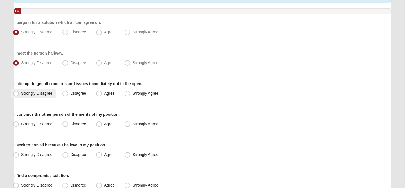
click at [25, 94] on span "Strongly Disagree" at bounding box center [36, 93] width 31 height 5
click at [19, 94] on input "Strongly Disagree" at bounding box center [17, 94] width 4 height 4
radio input "true"
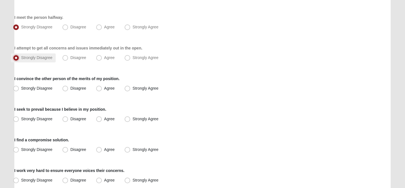
scroll to position [97, 0]
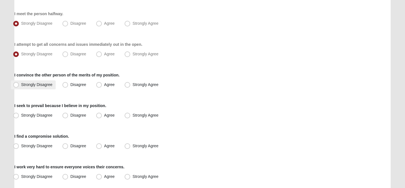
click at [26, 83] on span "Strongly Disagree" at bounding box center [36, 84] width 31 height 5
click at [19, 83] on input "Strongly Disagree" at bounding box center [17, 85] width 4 height 4
radio input "true"
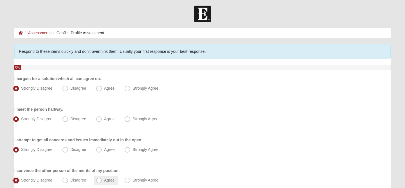
scroll to position [2, 0]
click at [133, 89] on span "Strongly Agree" at bounding box center [146, 88] width 26 height 5
click at [129, 89] on input "Strongly Agree" at bounding box center [129, 88] width 4 height 4
radio input "true"
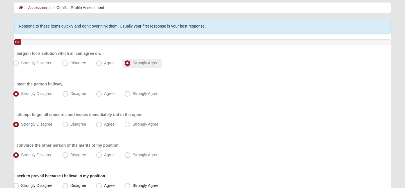
scroll to position [29, 0]
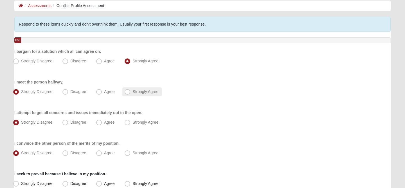
click at [133, 92] on span "Strongly Agree" at bounding box center [146, 92] width 26 height 5
click at [129, 92] on input "Strongly Agree" at bounding box center [129, 92] width 4 height 4
radio input "true"
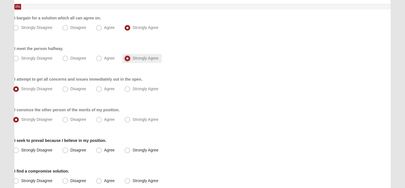
scroll to position [64, 0]
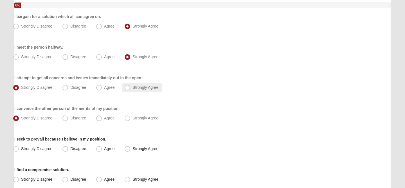
click at [133, 90] on span "Strongly Agree" at bounding box center [146, 87] width 26 height 5
click at [129, 90] on input "Strongly Agree" at bounding box center [129, 88] width 4 height 4
radio input "true"
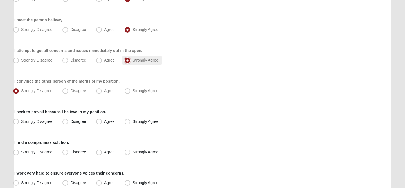
scroll to position [93, 0]
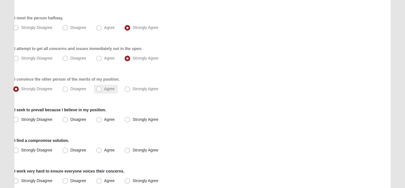
click at [104, 90] on span "Agree" at bounding box center [109, 89] width 10 height 5
click at [99, 90] on input "Agree" at bounding box center [101, 89] width 4 height 4
radio input "true"
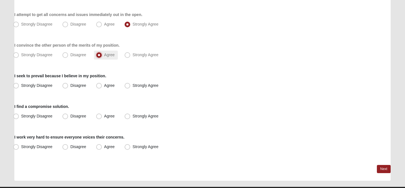
scroll to position [126, 0]
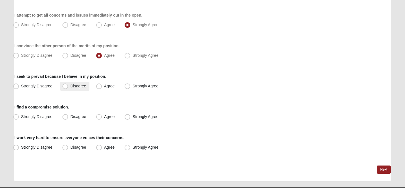
click at [70, 87] on span "Disagree" at bounding box center [78, 86] width 16 height 5
click at [65, 87] on input "Disagree" at bounding box center [67, 86] width 4 height 4
radio input "true"
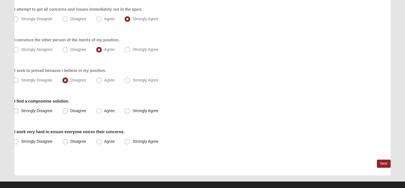
scroll to position [140, 0]
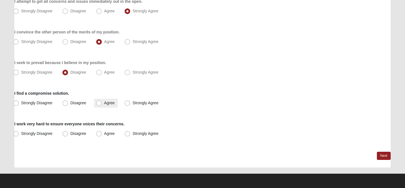
click at [104, 104] on span "Agree" at bounding box center [109, 103] width 10 height 5
click at [100, 104] on input "Agree" at bounding box center [101, 103] width 4 height 4
radio input "true"
click at [104, 133] on span "Agree" at bounding box center [109, 133] width 10 height 5
click at [99, 133] on input "Agree" at bounding box center [101, 134] width 4 height 4
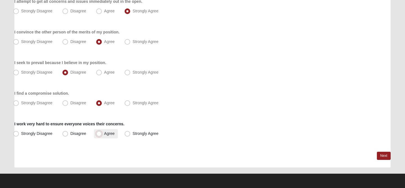
radio input "true"
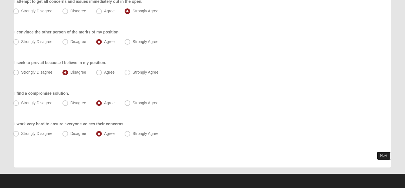
click at [386, 156] on link "Next" at bounding box center [384, 156] width 14 height 8
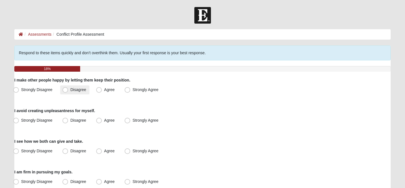
click at [69, 94] on label "Disagree" at bounding box center [74, 90] width 29 height 9
click at [68, 92] on input "Disagree" at bounding box center [67, 90] width 4 height 4
radio input "true"
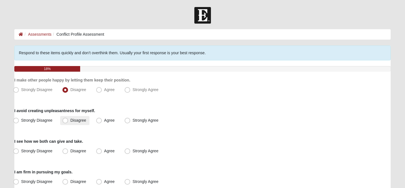
click at [70, 122] on span "Disagree" at bounding box center [78, 120] width 16 height 5
click at [68, 122] on input "Disagree" at bounding box center [67, 121] width 4 height 4
radio input "true"
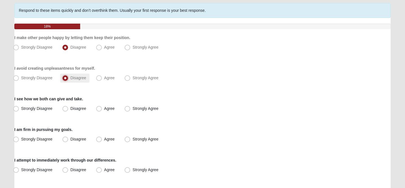
scroll to position [44, 0]
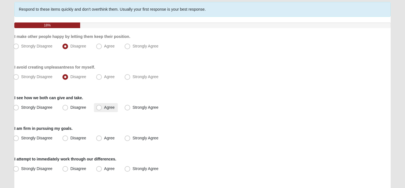
click at [104, 110] on span "Agree" at bounding box center [109, 107] width 10 height 5
click at [99, 109] on input "Agree" at bounding box center [101, 108] width 4 height 4
radio input "true"
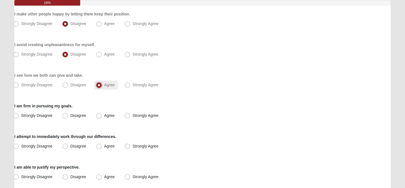
scroll to position [67, 0]
click at [104, 117] on span "Agree" at bounding box center [109, 115] width 10 height 5
click at [99, 117] on input "Agree" at bounding box center [101, 115] width 4 height 4
radio input "true"
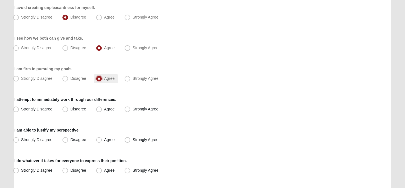
scroll to position [104, 0]
click at [104, 110] on span "Agree" at bounding box center [109, 109] width 10 height 5
click at [102, 110] on input "Agree" at bounding box center [101, 109] width 4 height 4
radio input "true"
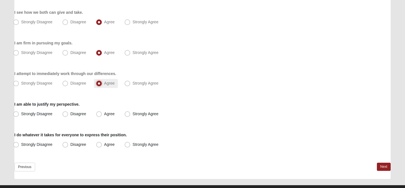
scroll to position [130, 0]
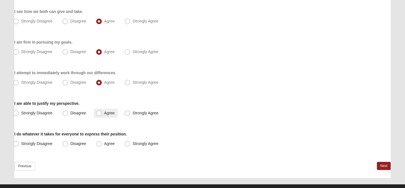
click at [104, 113] on span "Agree" at bounding box center [109, 113] width 10 height 5
click at [101, 113] on input "Agree" at bounding box center [101, 113] width 4 height 4
radio input "true"
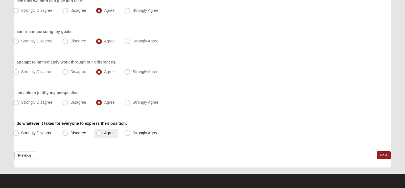
click at [104, 135] on span "Agree" at bounding box center [109, 133] width 10 height 5
click at [100, 135] on input "Agree" at bounding box center [101, 133] width 4 height 4
radio input "true"
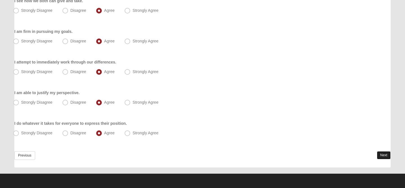
click at [382, 157] on link "Next" at bounding box center [384, 155] width 14 height 8
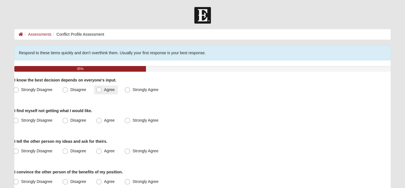
click at [104, 89] on span "Agree" at bounding box center [109, 90] width 10 height 5
click at [100, 89] on input "Agree" at bounding box center [101, 90] width 4 height 4
radio input "true"
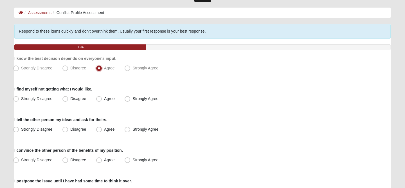
scroll to position [22, 0]
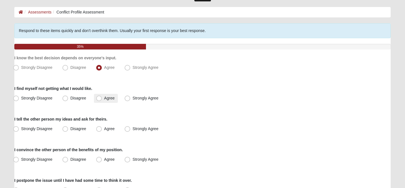
click at [104, 100] on span "Agree" at bounding box center [109, 98] width 10 height 5
click at [100, 100] on input "Agree" at bounding box center [101, 99] width 4 height 4
radio input "true"
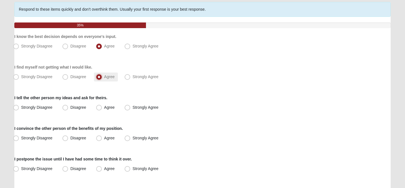
scroll to position [50, 0]
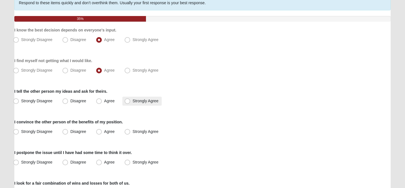
click at [131, 102] on label "Strongly Agree" at bounding box center [141, 101] width 39 height 9
click at [131, 102] on input "Strongly Agree" at bounding box center [129, 101] width 4 height 4
radio input "true"
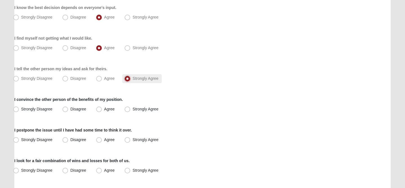
scroll to position [74, 0]
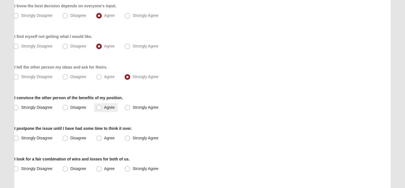
click at [104, 108] on span "Agree" at bounding box center [109, 107] width 10 height 5
click at [99, 108] on input "Agree" at bounding box center [101, 108] width 4 height 4
radio input "true"
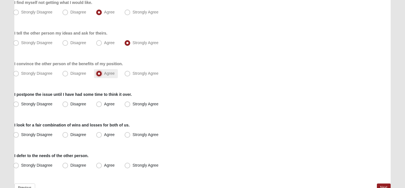
scroll to position [111, 0]
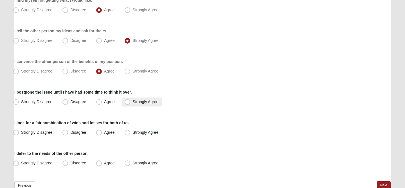
click at [126, 105] on label "Strongly Agree" at bounding box center [141, 102] width 39 height 9
click at [127, 104] on input "Strongly Agree" at bounding box center [129, 102] width 4 height 4
radio input "true"
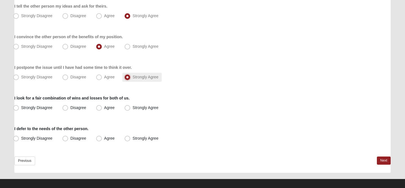
scroll to position [139, 0]
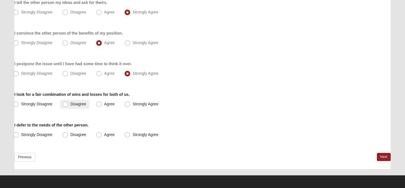
click at [70, 105] on span "Disagree" at bounding box center [78, 104] width 16 height 5
click at [68, 105] on input "Disagree" at bounding box center [67, 104] width 4 height 4
radio input "true"
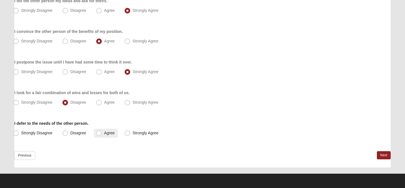
click at [104, 135] on span "Agree" at bounding box center [109, 133] width 10 height 5
click at [99, 135] on input "Agree" at bounding box center [101, 133] width 4 height 4
radio input "true"
click at [383, 156] on link "Next" at bounding box center [384, 155] width 14 height 8
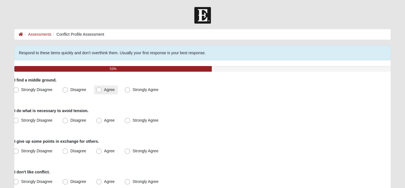
click at [104, 88] on span "Agree" at bounding box center [109, 90] width 10 height 5
click at [102, 88] on input "Agree" at bounding box center [101, 90] width 4 height 4
radio input "true"
click at [133, 92] on span "Strongly Agree" at bounding box center [146, 90] width 26 height 5
click at [127, 92] on input "Strongly Agree" at bounding box center [129, 90] width 4 height 4
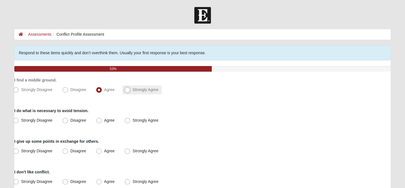
radio input "true"
click at [104, 121] on span "Agree" at bounding box center [109, 120] width 10 height 5
click at [100, 121] on input "Agree" at bounding box center [101, 121] width 4 height 4
radio input "true"
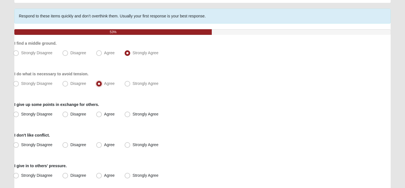
scroll to position [40, 0]
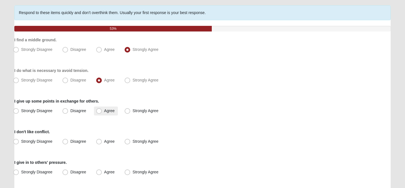
click at [101, 114] on label "Agree" at bounding box center [106, 111] width 24 height 9
click at [101, 113] on input "Agree" at bounding box center [101, 111] width 4 height 4
radio input "true"
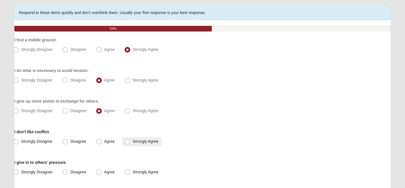
click at [133, 143] on span "Strongly Agree" at bounding box center [146, 141] width 26 height 5
click at [128, 143] on input "Strongly Agree" at bounding box center [129, 142] width 4 height 4
radio input "true"
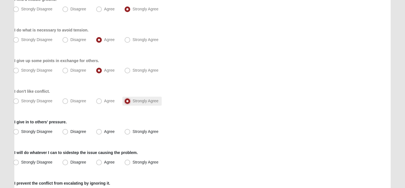
scroll to position [83, 0]
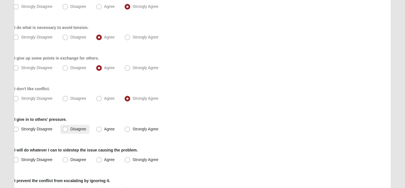
click at [73, 129] on span "Disagree" at bounding box center [78, 129] width 16 height 5
click at [68, 129] on input "Disagree" at bounding box center [67, 130] width 4 height 4
radio input "true"
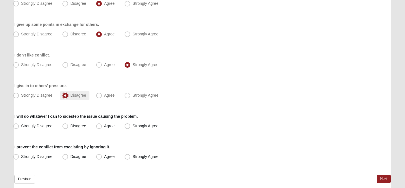
scroll to position [118, 0]
click at [73, 129] on label "Disagree" at bounding box center [74, 125] width 29 height 9
click at [68, 128] on input "Disagree" at bounding box center [67, 126] width 4 height 4
radio input "true"
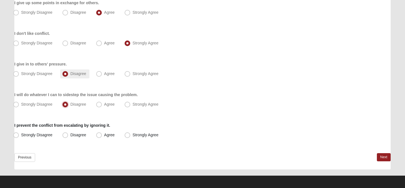
scroll to position [141, 0]
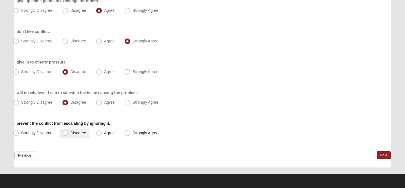
click at [73, 132] on span "Disagree" at bounding box center [78, 133] width 16 height 5
click at [68, 132] on input "Disagree" at bounding box center [67, 133] width 4 height 4
radio input "true"
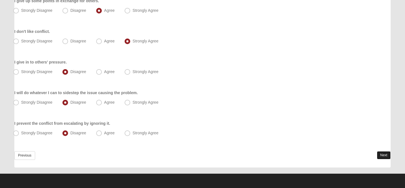
click at [384, 158] on link "Next" at bounding box center [384, 155] width 14 height 8
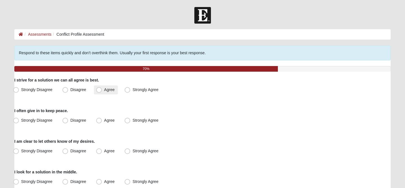
click at [95, 88] on label "Agree" at bounding box center [106, 90] width 24 height 9
click at [99, 88] on input "Agree" at bounding box center [101, 90] width 4 height 4
radio input "true"
click at [76, 121] on span "Disagree" at bounding box center [78, 120] width 16 height 5
click at [68, 121] on input "Disagree" at bounding box center [67, 121] width 4 height 4
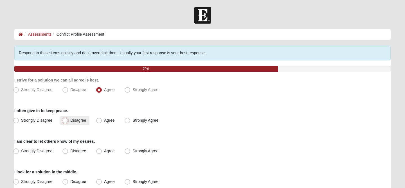
radio input "true"
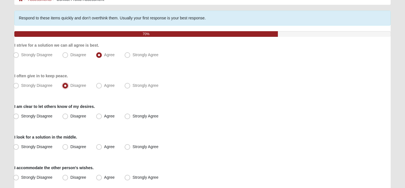
scroll to position [35, 0]
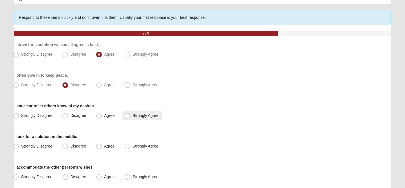
click at [143, 115] on span "Strongly Agree" at bounding box center [146, 115] width 26 height 5
click at [131, 115] on input "Strongly Agree" at bounding box center [129, 116] width 4 height 4
radio input "true"
click at [140, 115] on span "Strongly Agree" at bounding box center [146, 115] width 26 height 5
click at [131, 115] on input "Strongly Agree" at bounding box center [129, 116] width 4 height 4
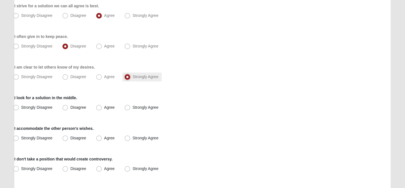
scroll to position [75, 0]
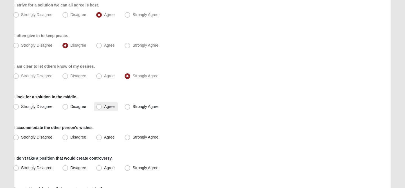
click at [104, 108] on span "Agree" at bounding box center [109, 106] width 10 height 5
click at [99, 108] on input "Agree" at bounding box center [101, 107] width 4 height 4
radio input "true"
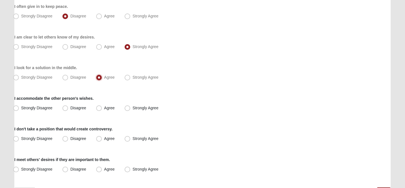
scroll to position [107, 0]
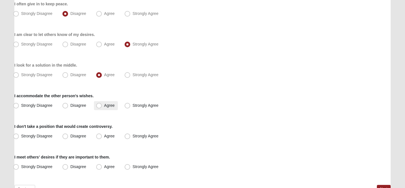
click at [104, 104] on span "Agree" at bounding box center [109, 105] width 10 height 5
click at [100, 104] on input "Agree" at bounding box center [101, 106] width 4 height 4
radio input "true"
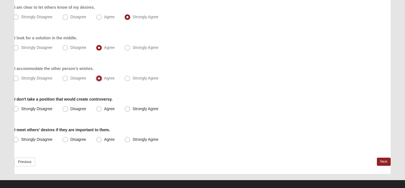
scroll to position [135, 0]
click at [75, 109] on span "Disagree" at bounding box center [78, 108] width 16 height 5
click at [68, 109] on input "Disagree" at bounding box center [67, 109] width 4 height 4
radio input "true"
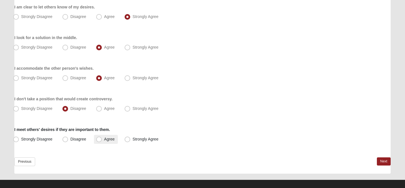
click at [104, 138] on span "Agree" at bounding box center [109, 139] width 10 height 5
click at [100, 138] on input "Agree" at bounding box center [101, 140] width 4 height 4
radio input "true"
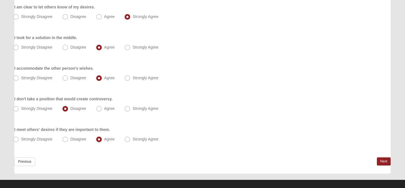
click at [387, 166] on div "Previous Next" at bounding box center [202, 166] width 377 height 16
click at [385, 162] on link "Next" at bounding box center [384, 162] width 14 height 8
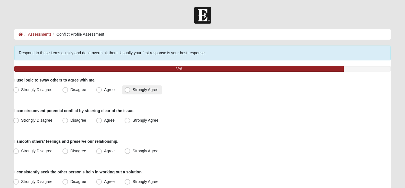
click at [133, 89] on span "Strongly Agree" at bounding box center [146, 90] width 26 height 5
click at [129, 89] on input "Strongly Agree" at bounding box center [129, 90] width 4 height 4
radio input "true"
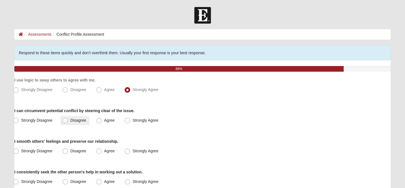
click at [64, 124] on label "Disagree" at bounding box center [74, 120] width 29 height 9
click at [65, 122] on input "Disagree" at bounding box center [67, 121] width 4 height 4
radio input "true"
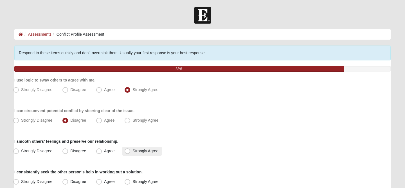
click at [133, 151] on span "Strongly Agree" at bounding box center [146, 151] width 26 height 5
click at [127, 151] on input "Strongly Agree" at bounding box center [129, 151] width 4 height 4
radio input "true"
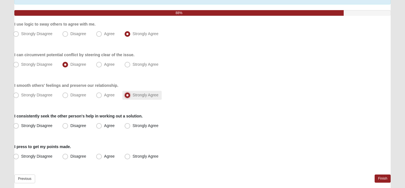
scroll to position [59, 0]
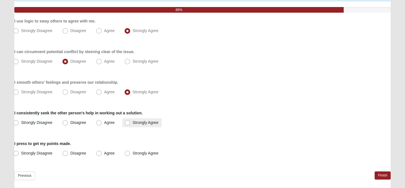
click at [131, 122] on label "Strongly Agree" at bounding box center [141, 123] width 39 height 9
click at [131, 122] on input "Strongly Agree" at bounding box center [129, 123] width 4 height 4
radio input "true"
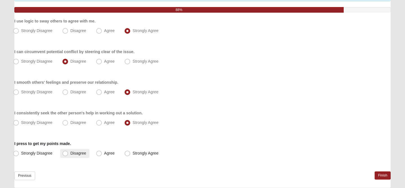
click at [73, 153] on span "Disagree" at bounding box center [78, 153] width 16 height 5
click at [68, 153] on input "Disagree" at bounding box center [67, 154] width 4 height 4
radio input "true"
click at [381, 175] on link "Finish" at bounding box center [383, 176] width 16 height 8
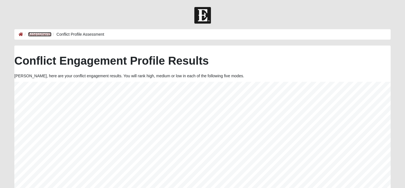
click at [44, 35] on link "Assessments" at bounding box center [39, 34] width 23 height 5
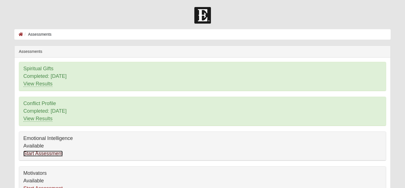
click at [53, 155] on link "Start Assessment" at bounding box center [42, 154] width 39 height 6
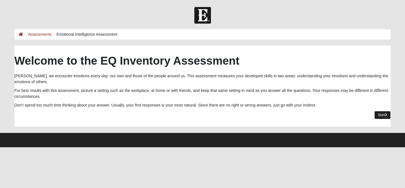
click at [379, 113] on link "Start" at bounding box center [383, 115] width 16 height 8
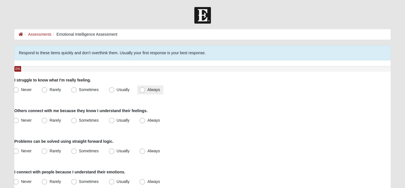
click at [147, 92] on span "Always" at bounding box center [153, 90] width 12 height 5
click at [144, 92] on input "Always" at bounding box center [144, 90] width 4 height 4
radio input "true"
click at [147, 123] on span "Always" at bounding box center [153, 120] width 12 height 5
click at [144, 122] on input "Always" at bounding box center [144, 121] width 4 height 4
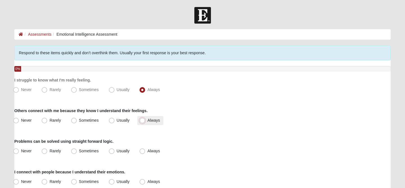
radio input "true"
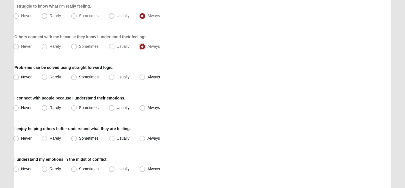
scroll to position [74, 0]
click at [147, 79] on span "Always" at bounding box center [153, 77] width 12 height 5
click at [145, 79] on input "Always" at bounding box center [144, 78] width 4 height 4
radio input "true"
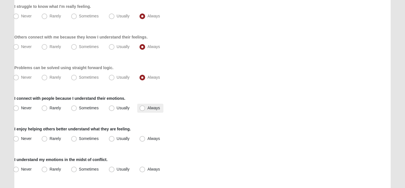
click at [147, 107] on span "Always" at bounding box center [153, 108] width 12 height 5
click at [144, 107] on input "Always" at bounding box center [144, 108] width 4 height 4
radio input "true"
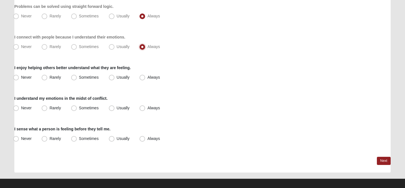
scroll to position [136, 0]
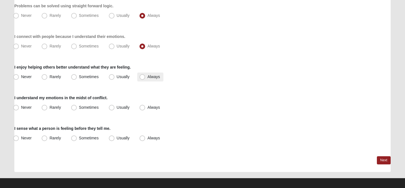
click at [147, 77] on span "Always" at bounding box center [153, 77] width 12 height 5
click at [144, 77] on input "Always" at bounding box center [144, 77] width 4 height 4
radio input "true"
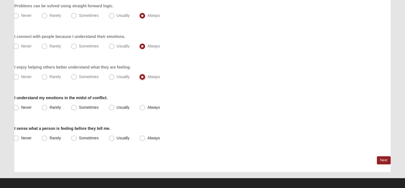
scroll to position [140, 0]
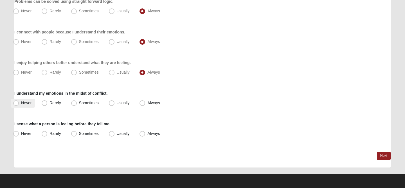
click at [21, 104] on span "Never" at bounding box center [26, 103] width 10 height 5
click at [19, 104] on input "Never" at bounding box center [17, 103] width 4 height 4
radio input "true"
click at [147, 135] on span "Always" at bounding box center [153, 133] width 12 height 5
click at [144, 135] on input "Always" at bounding box center [144, 134] width 4 height 4
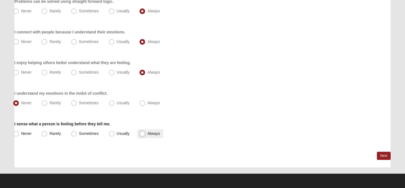
radio input "true"
click at [382, 155] on link "Next" at bounding box center [384, 156] width 14 height 8
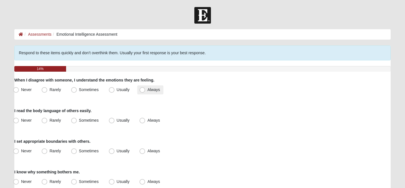
click at [146, 91] on label "Always" at bounding box center [150, 90] width 26 height 9
click at [146, 91] on input "Always" at bounding box center [144, 90] width 4 height 4
radio input "true"
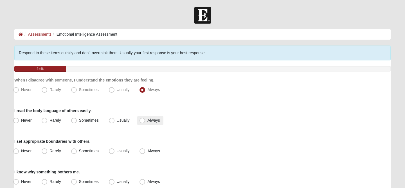
click at [147, 122] on span "Always" at bounding box center [153, 120] width 12 height 5
click at [143, 122] on input "Always" at bounding box center [144, 121] width 4 height 4
radio input "true"
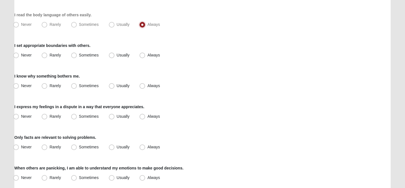
scroll to position [96, 0]
click at [50, 57] on span "Rarely" at bounding box center [55, 55] width 11 height 5
click at [45, 57] on input "Rarely" at bounding box center [46, 56] width 4 height 4
radio input "true"
click at [19, 86] on label "Never" at bounding box center [23, 86] width 24 height 9
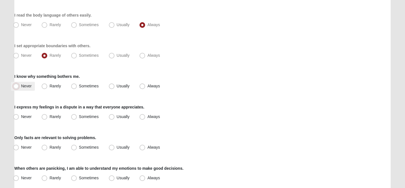
click at [19, 86] on input "Never" at bounding box center [17, 86] width 4 height 4
radio input "true"
click at [24, 118] on span "Never" at bounding box center [26, 117] width 10 height 5
click at [19, 118] on input "Never" at bounding box center [17, 117] width 4 height 4
radio input "true"
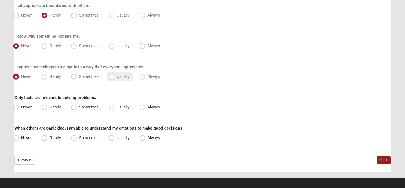
scroll to position [141, 0]
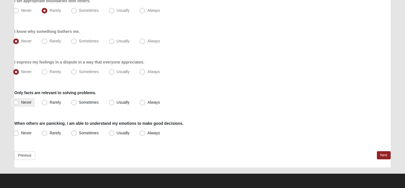
click at [20, 104] on label "Never" at bounding box center [23, 102] width 24 height 9
click at [19, 104] on input "Never" at bounding box center [17, 103] width 4 height 4
radio input "true"
click at [147, 135] on span "Always" at bounding box center [153, 133] width 12 height 5
click at [142, 135] on input "Always" at bounding box center [144, 133] width 4 height 4
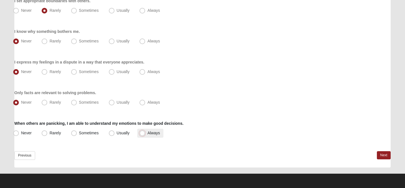
radio input "true"
click at [147, 135] on span "Always" at bounding box center [153, 133] width 12 height 5
click at [142, 135] on input "Always" at bounding box center [144, 133] width 4 height 4
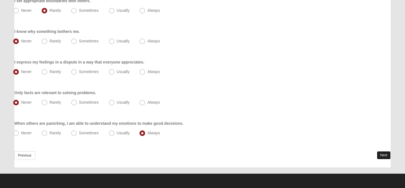
click at [383, 155] on link "Next" at bounding box center [384, 155] width 14 height 8
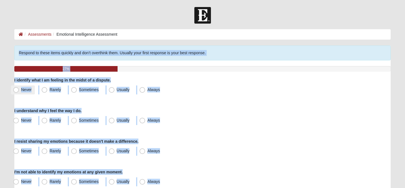
click at [21, 91] on span "Never" at bounding box center [26, 90] width 10 height 5
click at [19, 91] on input "Never" at bounding box center [17, 90] width 4 height 4
radio input "true"
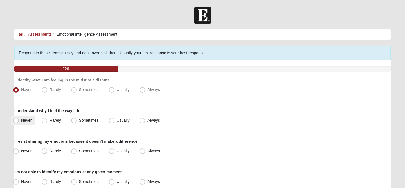
click at [21, 121] on span "Never" at bounding box center [26, 120] width 10 height 5
click at [17, 121] on input "Never" at bounding box center [17, 121] width 4 height 4
radio input "true"
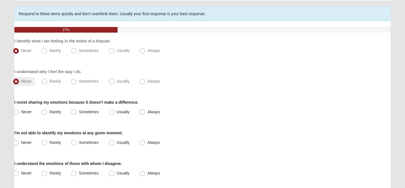
scroll to position [40, 0]
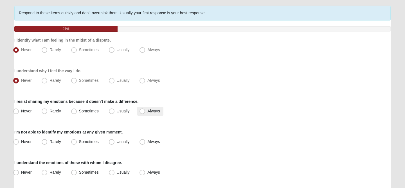
click at [146, 111] on label "Always" at bounding box center [150, 111] width 26 height 9
click at [146, 111] on input "Always" at bounding box center [144, 111] width 4 height 4
radio input "true"
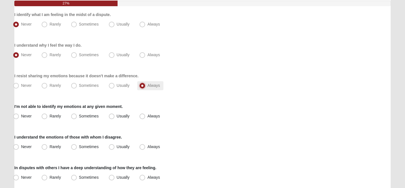
scroll to position [69, 0]
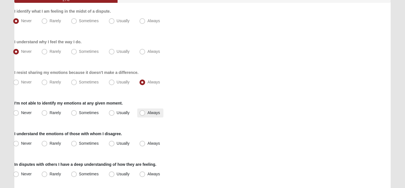
click at [148, 116] on label "Always" at bounding box center [150, 113] width 26 height 9
click at [146, 115] on input "Always" at bounding box center [144, 113] width 4 height 4
radio input "true"
click at [147, 146] on span "Always" at bounding box center [153, 143] width 12 height 5
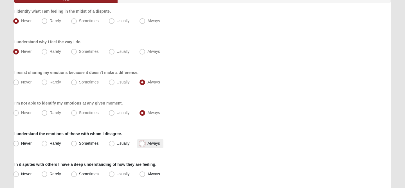
click at [142, 146] on input "Always" at bounding box center [144, 144] width 4 height 4
radio input "true"
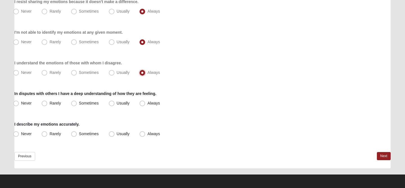
scroll to position [141, 0]
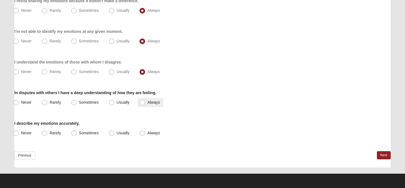
click at [149, 102] on span "Always" at bounding box center [153, 102] width 12 height 5
click at [146, 102] on input "Always" at bounding box center [144, 103] width 4 height 4
radio input "true"
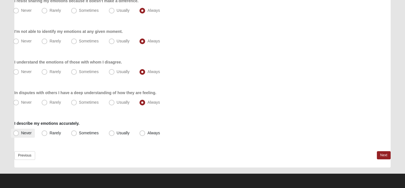
click at [21, 133] on span "Never" at bounding box center [26, 133] width 10 height 5
click at [17, 133] on input "Never" at bounding box center [17, 133] width 4 height 4
radio input "true"
click at [386, 155] on link "Next" at bounding box center [384, 155] width 14 height 8
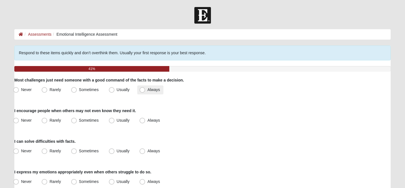
click at [147, 90] on span "Always" at bounding box center [153, 90] width 12 height 5
click at [143, 90] on input "Always" at bounding box center [144, 90] width 4 height 4
radio input "true"
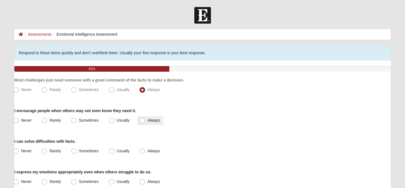
click at [147, 122] on span "Always" at bounding box center [153, 120] width 12 height 5
click at [143, 122] on input "Always" at bounding box center [144, 121] width 4 height 4
radio input "true"
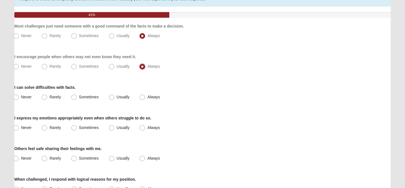
scroll to position [57, 0]
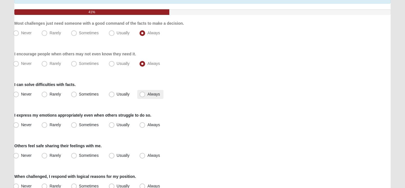
click at [145, 97] on label "Always" at bounding box center [150, 94] width 26 height 9
click at [145, 96] on input "Always" at bounding box center [144, 95] width 4 height 4
radio input "true"
click at [25, 124] on span "Never" at bounding box center [26, 125] width 10 height 5
click at [19, 124] on input "Never" at bounding box center [17, 125] width 4 height 4
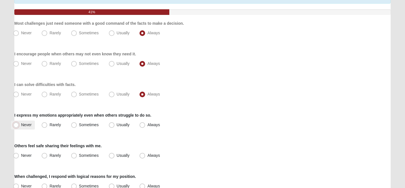
radio input "true"
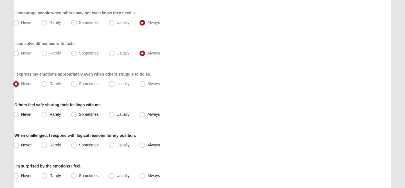
scroll to position [97, 0]
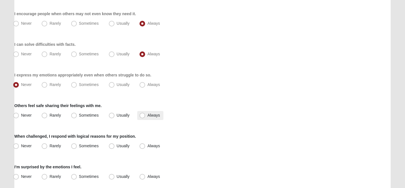
click at [147, 115] on span "Always" at bounding box center [153, 115] width 12 height 5
click at [145, 115] on input "Always" at bounding box center [144, 116] width 4 height 4
radio input "true"
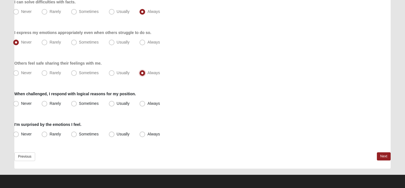
scroll to position [141, 0]
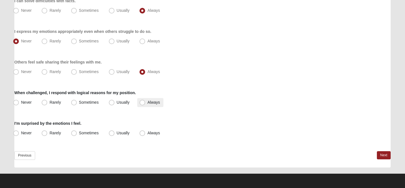
click at [147, 104] on label "Always" at bounding box center [150, 102] width 26 height 9
click at [146, 104] on input "Always" at bounding box center [144, 103] width 4 height 4
radio input "true"
click at [22, 132] on span "Never" at bounding box center [26, 133] width 10 height 5
click at [19, 132] on input "Never" at bounding box center [17, 133] width 4 height 4
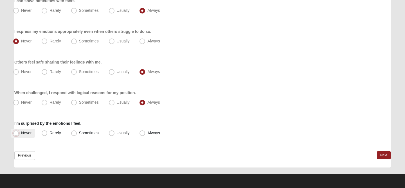
radio input "true"
click at [384, 158] on link "Next" at bounding box center [384, 155] width 14 height 8
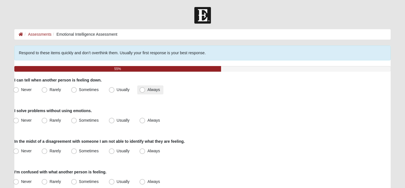
click at [148, 88] on span "Always" at bounding box center [153, 90] width 12 height 5
click at [146, 88] on input "Always" at bounding box center [144, 90] width 4 height 4
radio input "true"
click at [142, 117] on label "Always" at bounding box center [150, 120] width 26 height 9
click at [142, 119] on input "Always" at bounding box center [144, 121] width 4 height 4
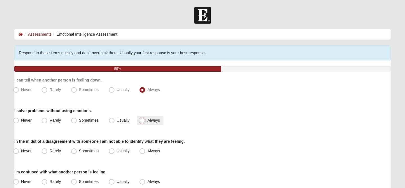
radio input "true"
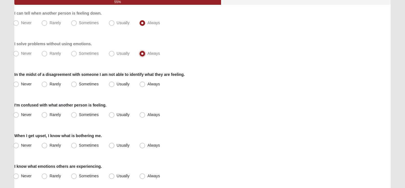
scroll to position [68, 0]
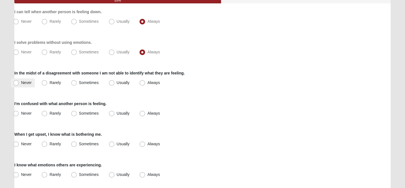
click at [21, 82] on span "Never" at bounding box center [26, 83] width 10 height 5
click at [15, 82] on input "Never" at bounding box center [17, 83] width 4 height 4
radio input "true"
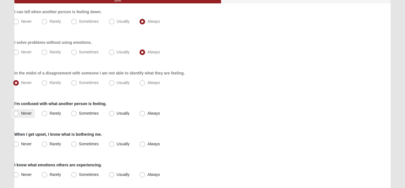
click at [20, 113] on label "Never" at bounding box center [23, 113] width 24 height 9
click at [19, 113] on input "Never" at bounding box center [17, 114] width 4 height 4
radio input "true"
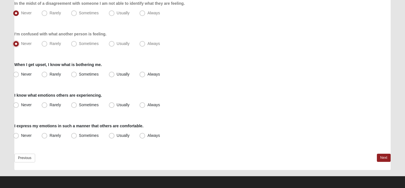
scroll to position [141, 0]
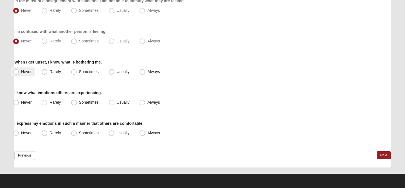
click at [25, 75] on label "Never" at bounding box center [23, 72] width 24 height 9
click at [19, 74] on input "Never" at bounding box center [17, 72] width 4 height 4
radio input "true"
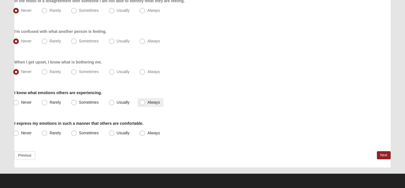
click at [147, 105] on span "Always" at bounding box center [153, 102] width 12 height 5
click at [145, 104] on input "Always" at bounding box center [144, 103] width 4 height 4
radio input "true"
click at [50, 135] on span "Rarely" at bounding box center [55, 133] width 11 height 5
click at [46, 135] on input "Rarely" at bounding box center [46, 133] width 4 height 4
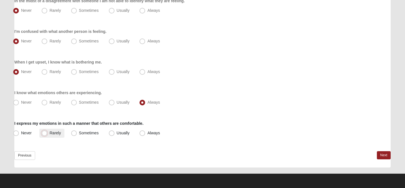
radio input "true"
click at [383, 156] on link "Next" at bounding box center [384, 155] width 14 height 8
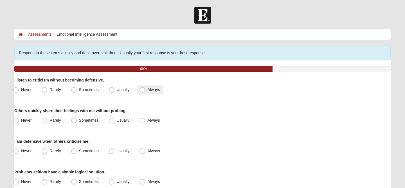
click at [147, 92] on span "Always" at bounding box center [153, 90] width 12 height 5
click at [144, 92] on input "Always" at bounding box center [144, 90] width 4 height 4
radio input "true"
click at [147, 121] on span "Always" at bounding box center [153, 120] width 12 height 5
click at [145, 121] on input "Always" at bounding box center [144, 121] width 4 height 4
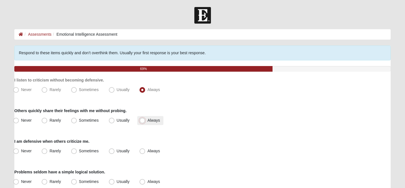
radio input "true"
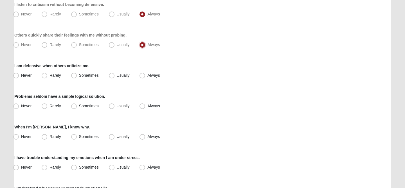
scroll to position [75, 0]
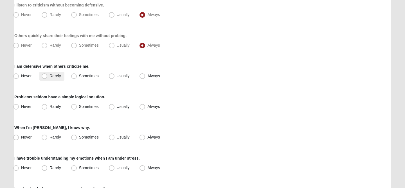
click at [50, 77] on span "Rarely" at bounding box center [55, 76] width 11 height 5
click at [48, 77] on input "Rarely" at bounding box center [46, 76] width 4 height 4
radio input "true"
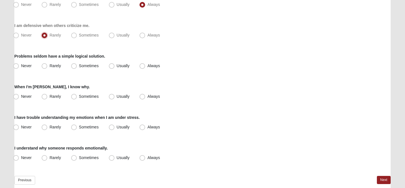
scroll to position [120, 0]
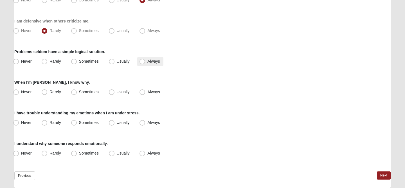
click at [147, 63] on span "Always" at bounding box center [153, 61] width 12 height 5
click at [145, 63] on input "Always" at bounding box center [144, 62] width 4 height 4
radio input "true"
click at [50, 93] on span "Rarely" at bounding box center [55, 92] width 11 height 5
click at [46, 93] on input "Rarely" at bounding box center [46, 92] width 4 height 4
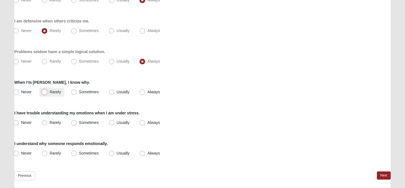
radio input "true"
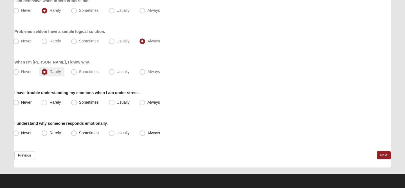
scroll to position [140, 0]
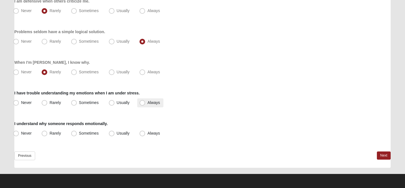
click at [147, 104] on span "Always" at bounding box center [153, 102] width 12 height 5
click at [143, 104] on input "Always" at bounding box center [144, 103] width 4 height 4
radio input "true"
click at [147, 135] on span "Always" at bounding box center [153, 133] width 12 height 5
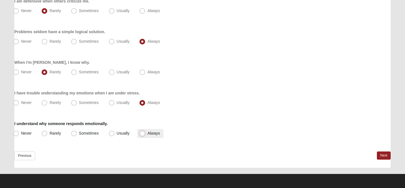
click at [143, 135] on input "Always" at bounding box center [144, 134] width 4 height 4
radio input "true"
click at [383, 156] on link "Next" at bounding box center [384, 156] width 14 height 8
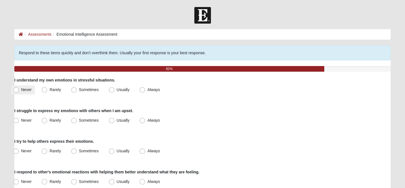
click at [28, 91] on span "Never" at bounding box center [26, 90] width 10 height 5
click at [19, 91] on input "Never" at bounding box center [17, 90] width 4 height 4
radio input "true"
click at [146, 122] on label "Always" at bounding box center [150, 120] width 26 height 9
click at [146, 122] on input "Always" at bounding box center [144, 121] width 4 height 4
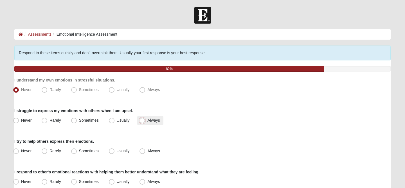
radio input "true"
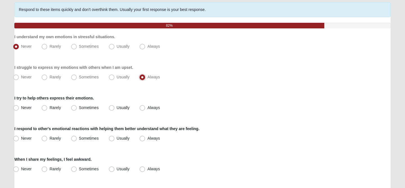
scroll to position [44, 0]
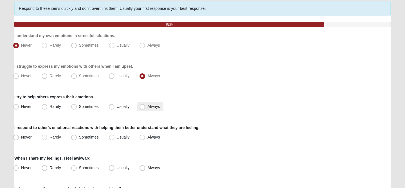
click at [149, 106] on span "Always" at bounding box center [153, 106] width 12 height 5
click at [146, 106] on input "Always" at bounding box center [144, 107] width 4 height 4
radio input "true"
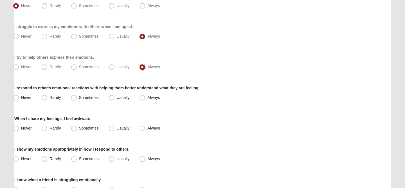
scroll to position [87, 0]
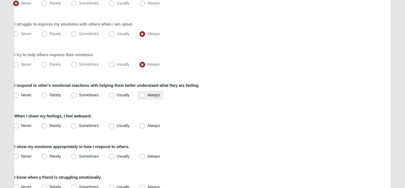
click at [147, 95] on span "Always" at bounding box center [153, 95] width 12 height 5
click at [145, 95] on input "Always" at bounding box center [144, 95] width 4 height 4
radio input "true"
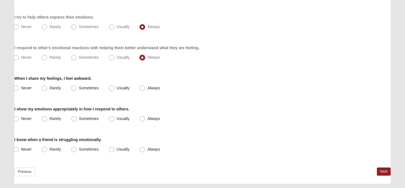
scroll to position [126, 0]
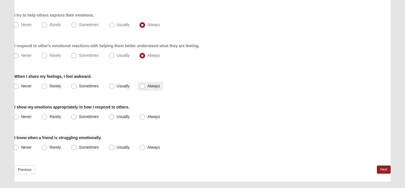
click at [147, 85] on span "Always" at bounding box center [153, 86] width 12 height 5
click at [144, 85] on input "Always" at bounding box center [144, 86] width 4 height 4
radio input "true"
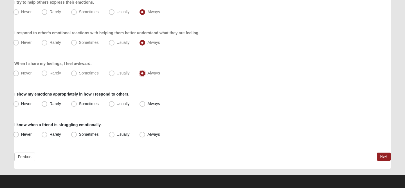
scroll to position [141, 0]
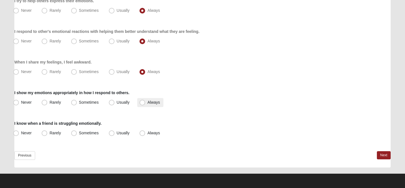
click at [146, 105] on label "Always" at bounding box center [150, 102] width 26 height 9
click at [146, 104] on input "Always" at bounding box center [144, 103] width 4 height 4
radio input "true"
click at [146, 135] on label "Always" at bounding box center [150, 133] width 26 height 9
click at [146, 135] on input "Always" at bounding box center [144, 133] width 4 height 4
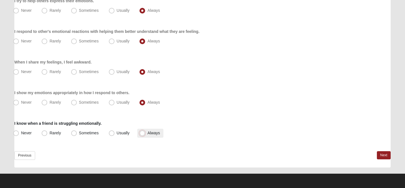
radio input "true"
click at [381, 156] on link "Next" at bounding box center [384, 155] width 14 height 8
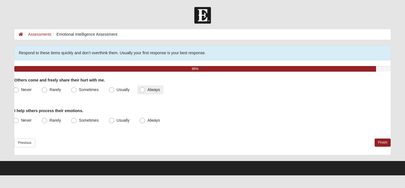
click at [146, 90] on label "Always" at bounding box center [150, 90] width 26 height 9
click at [146, 90] on input "Always" at bounding box center [144, 90] width 4 height 4
radio input "true"
click at [147, 120] on span "Always" at bounding box center [153, 120] width 12 height 5
click at [143, 120] on input "Always" at bounding box center [144, 121] width 4 height 4
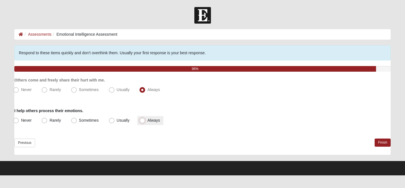
radio input "true"
click at [383, 143] on link "Finish" at bounding box center [383, 143] width 16 height 8
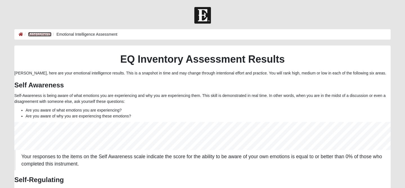
click at [37, 35] on link "Assessments" at bounding box center [39, 34] width 23 height 5
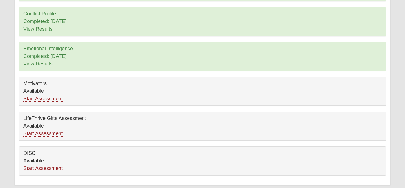
scroll to position [92, 0]
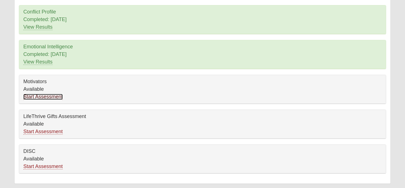
click at [49, 98] on link "Start Assessment" at bounding box center [42, 97] width 39 height 6
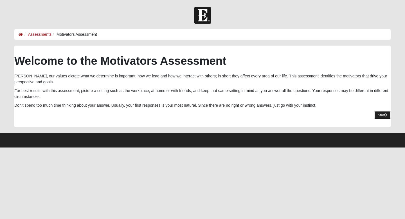
click at [380, 114] on link "Start" at bounding box center [383, 115] width 16 height 8
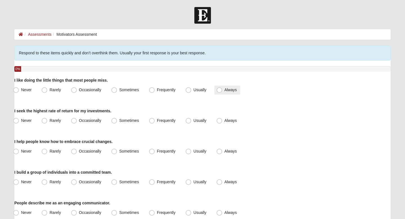
click at [222, 92] on label "Always" at bounding box center [227, 90] width 26 height 9
click at [222, 92] on input "Always" at bounding box center [221, 90] width 4 height 4
radio input "true"
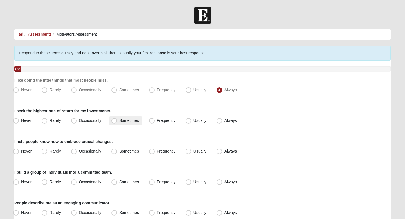
click at [124, 119] on span "Sometimes" at bounding box center [129, 120] width 20 height 5
click at [117, 119] on input "Sometimes" at bounding box center [116, 121] width 4 height 4
radio input "true"
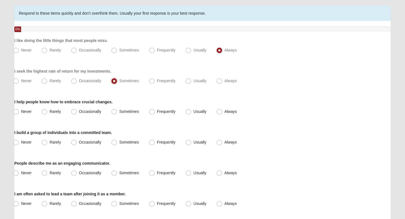
scroll to position [41, 0]
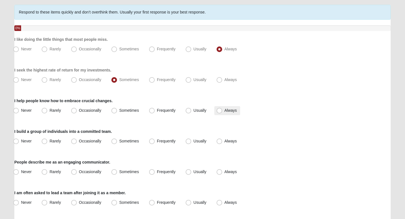
click at [225, 112] on span "Always" at bounding box center [231, 110] width 12 height 5
click at [220, 112] on input "Always" at bounding box center [221, 111] width 4 height 4
radio input "true"
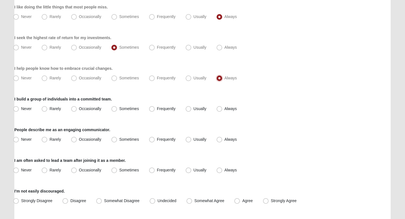
scroll to position [81, 0]
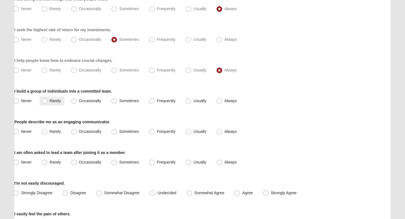
click at [46, 98] on label "Rarely" at bounding box center [51, 101] width 25 height 9
click at [46, 99] on input "Rarely" at bounding box center [46, 101] width 4 height 4
radio input "true"
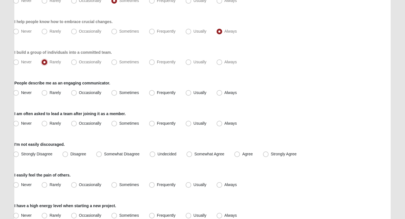
scroll to position [120, 0]
click at [216, 90] on label "Always" at bounding box center [227, 92] width 26 height 9
click at [219, 90] on input "Always" at bounding box center [221, 92] width 4 height 4
radio input "true"
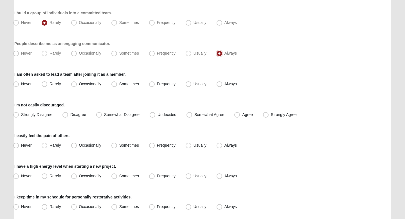
scroll to position [162, 0]
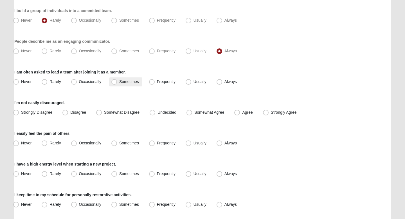
click at [135, 80] on span "Sometimes" at bounding box center [129, 81] width 20 height 5
click at [117, 80] on input "Sometimes" at bounding box center [116, 82] width 4 height 4
radio input "true"
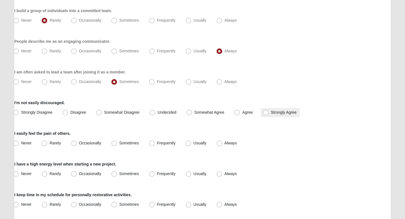
click at [271, 113] on span "Strongly Agree" at bounding box center [284, 112] width 26 height 5
click at [269, 113] on input "Strongly Agree" at bounding box center [267, 113] width 4 height 4
radio input "true"
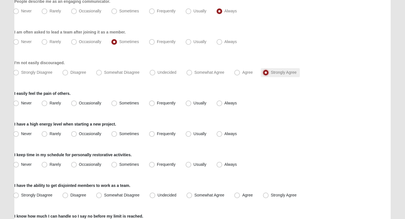
scroll to position [205, 0]
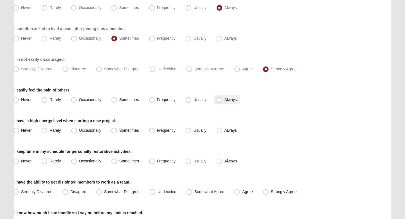
click at [225, 102] on span "Always" at bounding box center [231, 99] width 12 height 5
click at [221, 102] on input "Always" at bounding box center [221, 100] width 4 height 4
radio input "true"
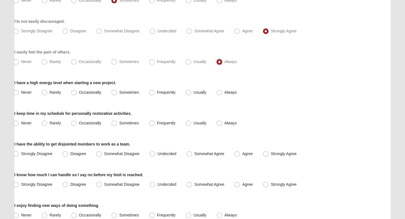
scroll to position [243, 0]
click at [223, 95] on label "Always" at bounding box center [227, 92] width 26 height 9
click at [223, 94] on input "Always" at bounding box center [221, 92] width 4 height 4
radio input "true"
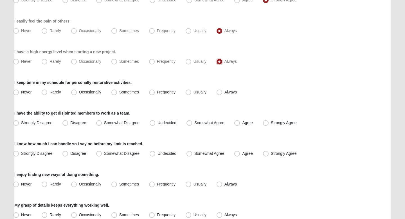
scroll to position [273, 0]
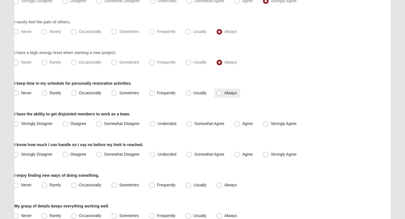
click at [225, 94] on span "Always" at bounding box center [231, 93] width 12 height 5
click at [220, 94] on input "Always" at bounding box center [221, 93] width 4 height 4
radio input "true"
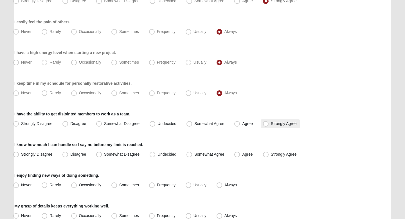
click at [271, 123] on span "Strongly Agree" at bounding box center [284, 123] width 26 height 5
click at [265, 123] on input "Strongly Agree" at bounding box center [267, 124] width 4 height 4
radio input "true"
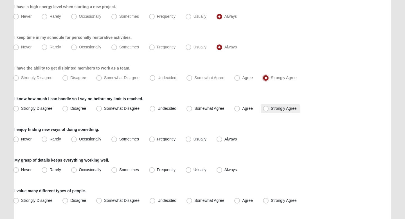
scroll to position [321, 0]
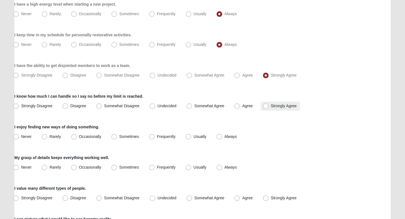
click at [271, 108] on span "Strongly Agree" at bounding box center [284, 106] width 26 height 5
click at [265, 108] on input "Strongly Agree" at bounding box center [267, 106] width 4 height 4
radio input "true"
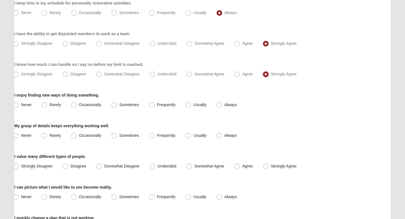
scroll to position [354, 0]
click at [222, 107] on label "Always" at bounding box center [227, 104] width 26 height 9
click at [222, 106] on input "Always" at bounding box center [221, 105] width 4 height 4
radio input "true"
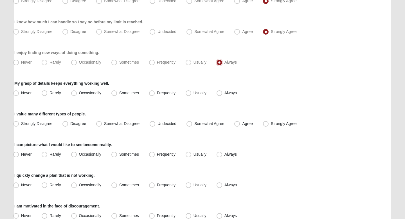
scroll to position [397, 0]
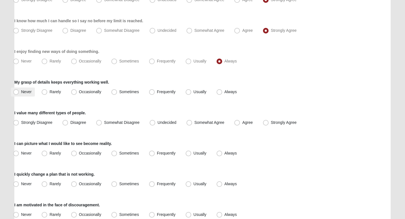
click at [21, 90] on span "Never" at bounding box center [26, 92] width 10 height 5
click at [15, 90] on input "Never" at bounding box center [17, 92] width 4 height 4
radio input "true"
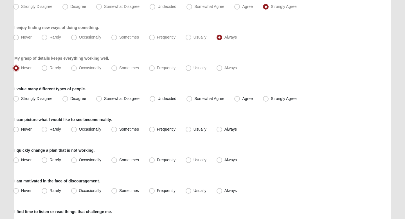
scroll to position [422, 0]
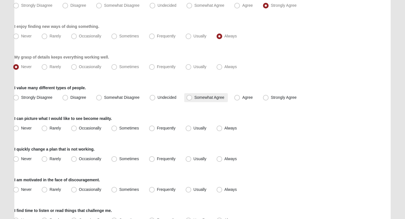
click at [195, 97] on span "Somewhat Agree" at bounding box center [210, 97] width 30 height 5
click at [189, 97] on input "Somewhat Agree" at bounding box center [191, 98] width 4 height 4
radio input "true"
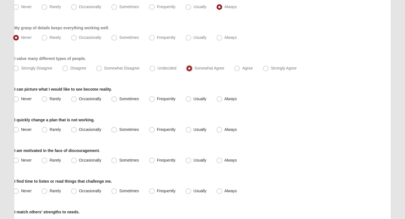
scroll to position [453, 0]
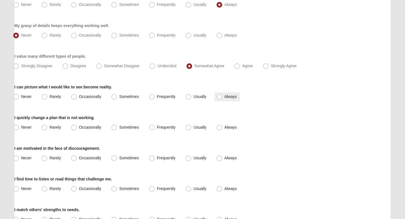
click at [223, 97] on label "Always" at bounding box center [227, 96] width 26 height 9
click at [223, 97] on input "Always" at bounding box center [221, 97] width 4 height 4
radio input "true"
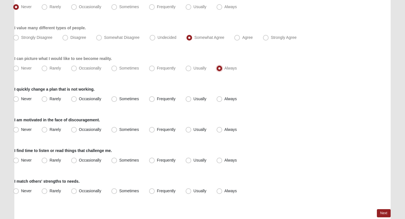
scroll to position [489, 0]
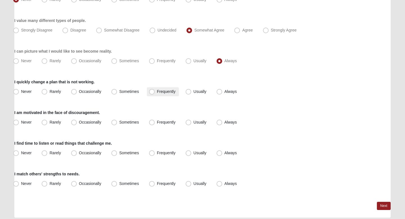
click at [156, 90] on label "Frequently" at bounding box center [163, 91] width 32 height 9
click at [155, 90] on input "Frequently" at bounding box center [153, 92] width 4 height 4
radio input "true"
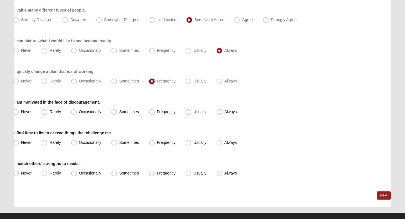
scroll to position [508, 0]
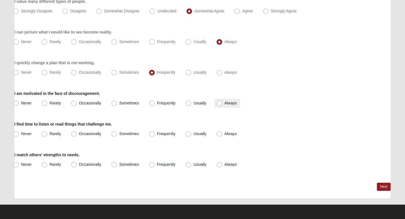
click at [223, 104] on label "Always" at bounding box center [227, 103] width 26 height 9
click at [223, 104] on input "Always" at bounding box center [221, 103] width 4 height 4
radio input "true"
click at [224, 135] on label "Always" at bounding box center [227, 133] width 26 height 9
click at [223, 135] on input "Always" at bounding box center [221, 134] width 4 height 4
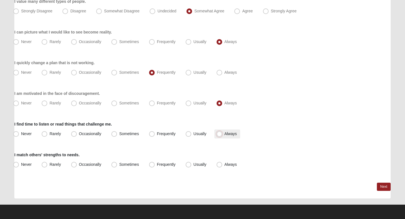
radio input "true"
click at [221, 168] on label "Always" at bounding box center [227, 164] width 26 height 9
click at [221, 166] on input "Always" at bounding box center [221, 165] width 4 height 4
radio input "true"
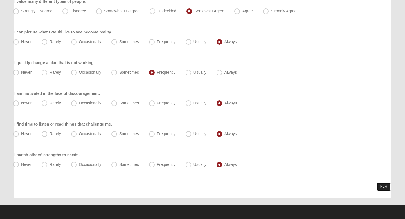
click at [381, 188] on link "Next" at bounding box center [384, 187] width 14 height 8
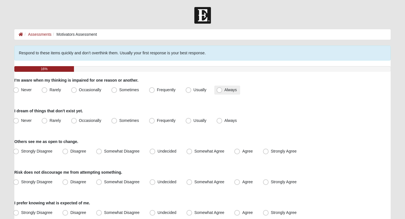
click at [215, 92] on label "Always" at bounding box center [227, 90] width 26 height 9
click at [219, 92] on input "Always" at bounding box center [221, 90] width 4 height 4
radio input "true"
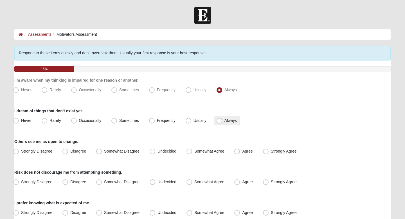
click at [225, 120] on span "Always" at bounding box center [231, 120] width 12 height 5
click at [222, 120] on input "Always" at bounding box center [221, 121] width 4 height 4
radio input "true"
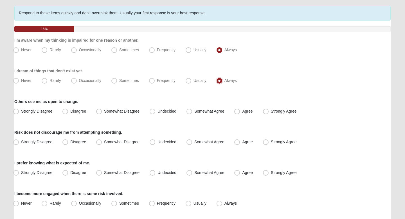
scroll to position [41, 0]
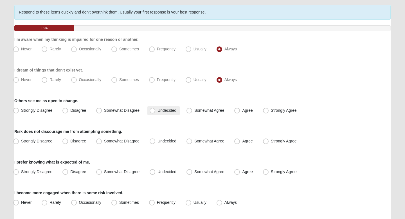
click at [160, 107] on label "Undecided" at bounding box center [163, 110] width 32 height 9
click at [156, 109] on input "Undecided" at bounding box center [154, 111] width 4 height 4
radio input "true"
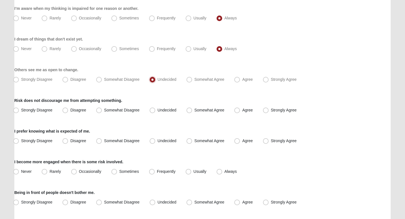
scroll to position [74, 0]
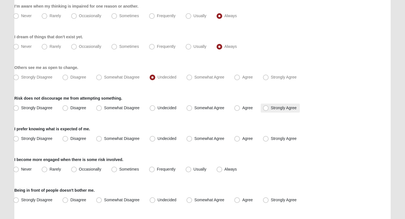
click at [271, 109] on span "Strongly Agree" at bounding box center [284, 108] width 26 height 5
click at [267, 109] on input "Strongly Agree" at bounding box center [267, 108] width 4 height 4
radio input "true"
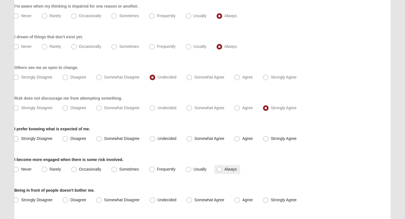
click at [225, 169] on span "Always" at bounding box center [231, 169] width 12 height 5
click at [220, 169] on input "Always" at bounding box center [221, 169] width 4 height 4
radio input "true"
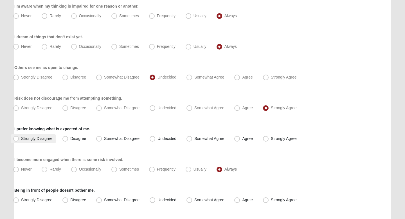
click at [33, 139] on span "Strongly Disagree" at bounding box center [36, 138] width 31 height 5
click at [19, 139] on input "Strongly Disagree" at bounding box center [17, 139] width 4 height 4
radio input "true"
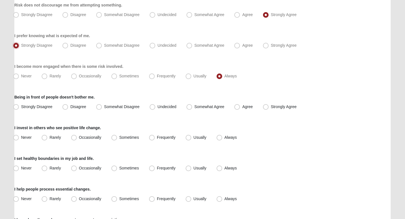
scroll to position [172, 0]
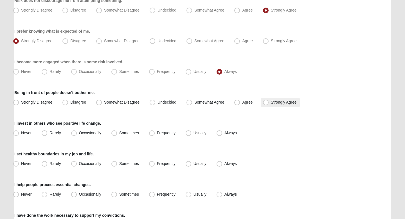
click at [271, 104] on span "Strongly Agree" at bounding box center [284, 102] width 26 height 5
click at [266, 104] on input "Strongly Agree" at bounding box center [267, 102] width 4 height 4
radio input "true"
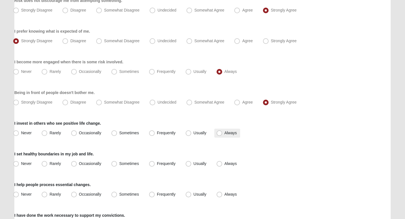
click at [222, 136] on label "Always" at bounding box center [227, 133] width 26 height 9
click at [222, 135] on input "Always" at bounding box center [221, 133] width 4 height 4
radio input "true"
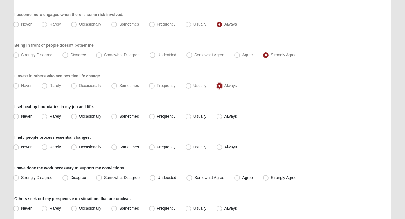
scroll to position [222, 0]
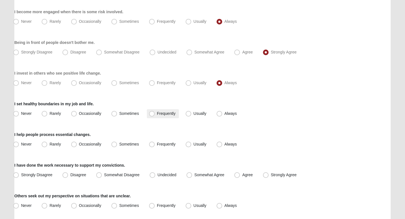
click at [159, 116] on label "Frequently" at bounding box center [163, 113] width 32 height 9
click at [155, 115] on input "Frequently" at bounding box center [153, 114] width 4 height 4
radio input "true"
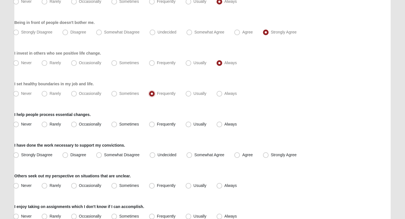
scroll to position [252, 0]
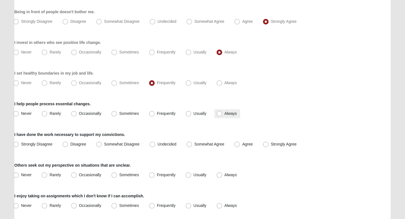
click at [225, 111] on span "Always" at bounding box center [231, 113] width 12 height 5
click at [220, 112] on input "Always" at bounding box center [221, 114] width 4 height 4
radio input "true"
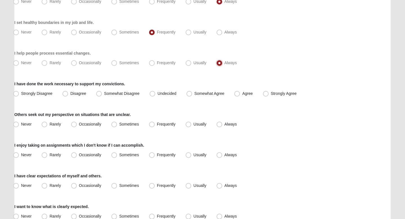
scroll to position [303, 0]
click at [271, 93] on span "Strongly Agree" at bounding box center [284, 93] width 26 height 5
click at [268, 93] on input "Strongly Agree" at bounding box center [267, 93] width 4 height 4
radio input "true"
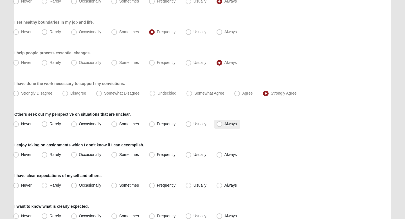
click at [225, 124] on span "Always" at bounding box center [231, 124] width 12 height 5
click at [220, 124] on input "Always" at bounding box center [221, 124] width 4 height 4
radio input "true"
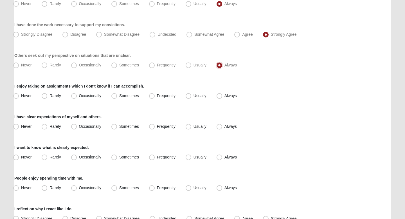
scroll to position [363, 0]
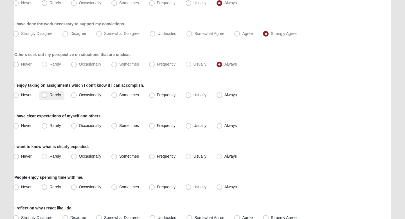
click at [54, 97] on span "Rarely" at bounding box center [55, 95] width 11 height 5
click at [48, 97] on input "Rarely" at bounding box center [46, 95] width 4 height 4
radio input "true"
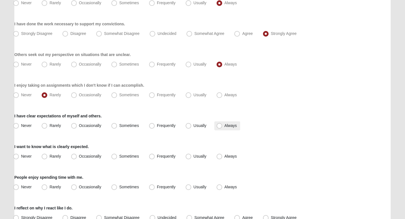
click at [225, 126] on span "Always" at bounding box center [231, 125] width 12 height 5
click at [221, 126] on input "Always" at bounding box center [221, 126] width 4 height 4
radio input "true"
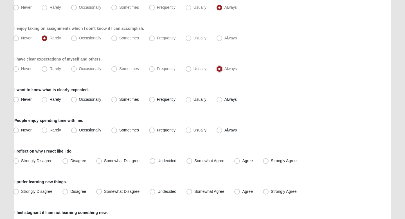
scroll to position [422, 0]
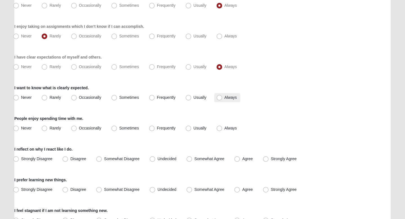
click at [225, 97] on span "Always" at bounding box center [231, 97] width 12 height 5
click at [222, 97] on input "Always" at bounding box center [221, 98] width 4 height 4
radio input "true"
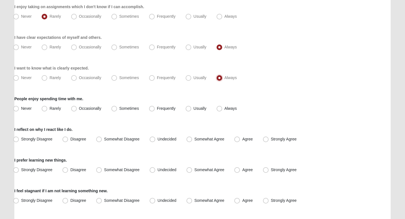
scroll to position [450, 0]
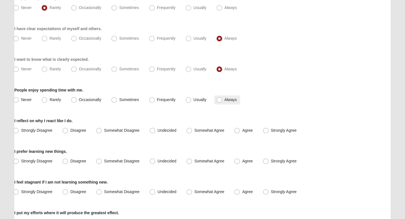
click at [225, 101] on span "Always" at bounding box center [231, 99] width 12 height 5
click at [223, 101] on input "Always" at bounding box center [221, 100] width 4 height 4
radio input "true"
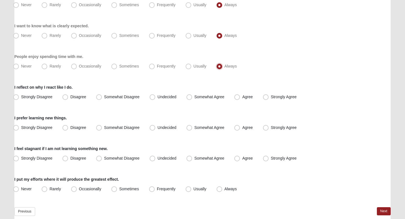
scroll to position [485, 0]
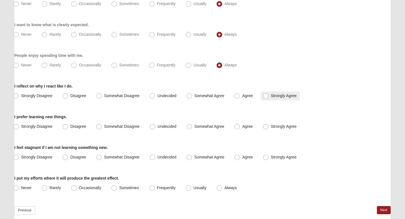
click at [277, 97] on span "Strongly Agree" at bounding box center [284, 95] width 26 height 5
click at [269, 97] on input "Strongly Agree" at bounding box center [267, 96] width 4 height 4
radio input "true"
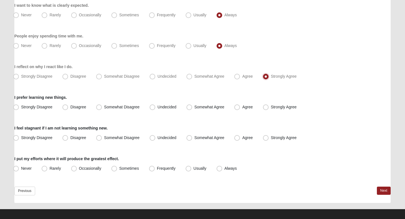
scroll to position [509, 0]
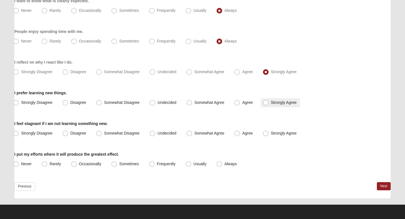
click at [286, 104] on span "Strongly Agree" at bounding box center [284, 102] width 26 height 5
click at [269, 104] on input "Strongly Agree" at bounding box center [267, 103] width 4 height 4
radio input "true"
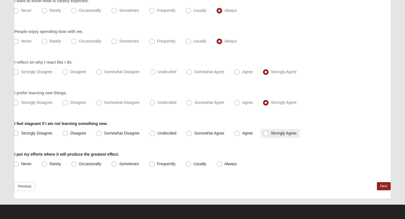
click at [288, 135] on span "Strongly Agree" at bounding box center [284, 133] width 26 height 5
click at [269, 135] on input "Strongly Agree" at bounding box center [267, 133] width 4 height 4
radio input "true"
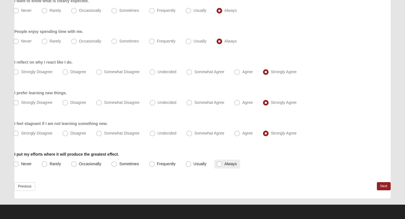
click at [229, 166] on label "Always" at bounding box center [227, 164] width 26 height 9
click at [223, 166] on input "Always" at bounding box center [221, 164] width 4 height 4
radio input "true"
click at [385, 185] on link "Next" at bounding box center [384, 186] width 14 height 8
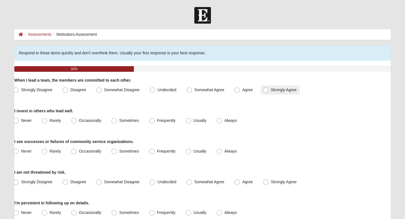
click at [271, 90] on span "Strongly Agree" at bounding box center [284, 90] width 26 height 5
click at [265, 90] on input "Strongly Agree" at bounding box center [267, 90] width 4 height 4
radio input "true"
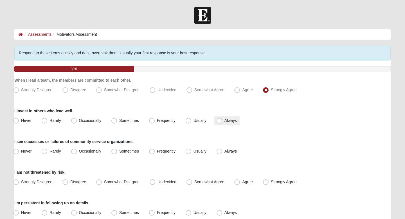
click at [225, 121] on span "Always" at bounding box center [231, 120] width 12 height 5
click at [221, 121] on input "Always" at bounding box center [221, 121] width 4 height 4
radio input "true"
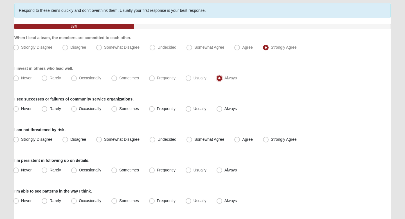
scroll to position [46, 0]
